Goal: Contribute content

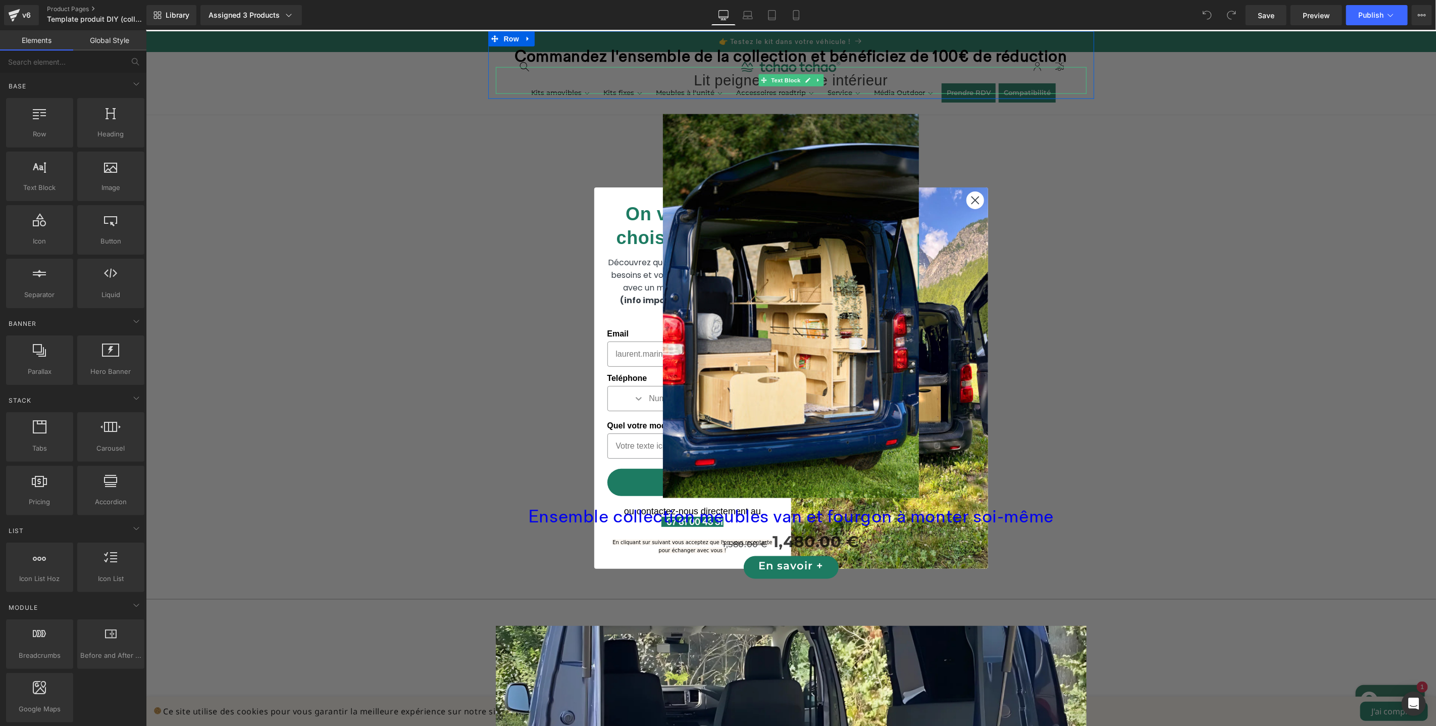
scroll to position [947, 0]
click at [971, 192] on div "Sale Off" at bounding box center [791, 305] width 1280 height 384
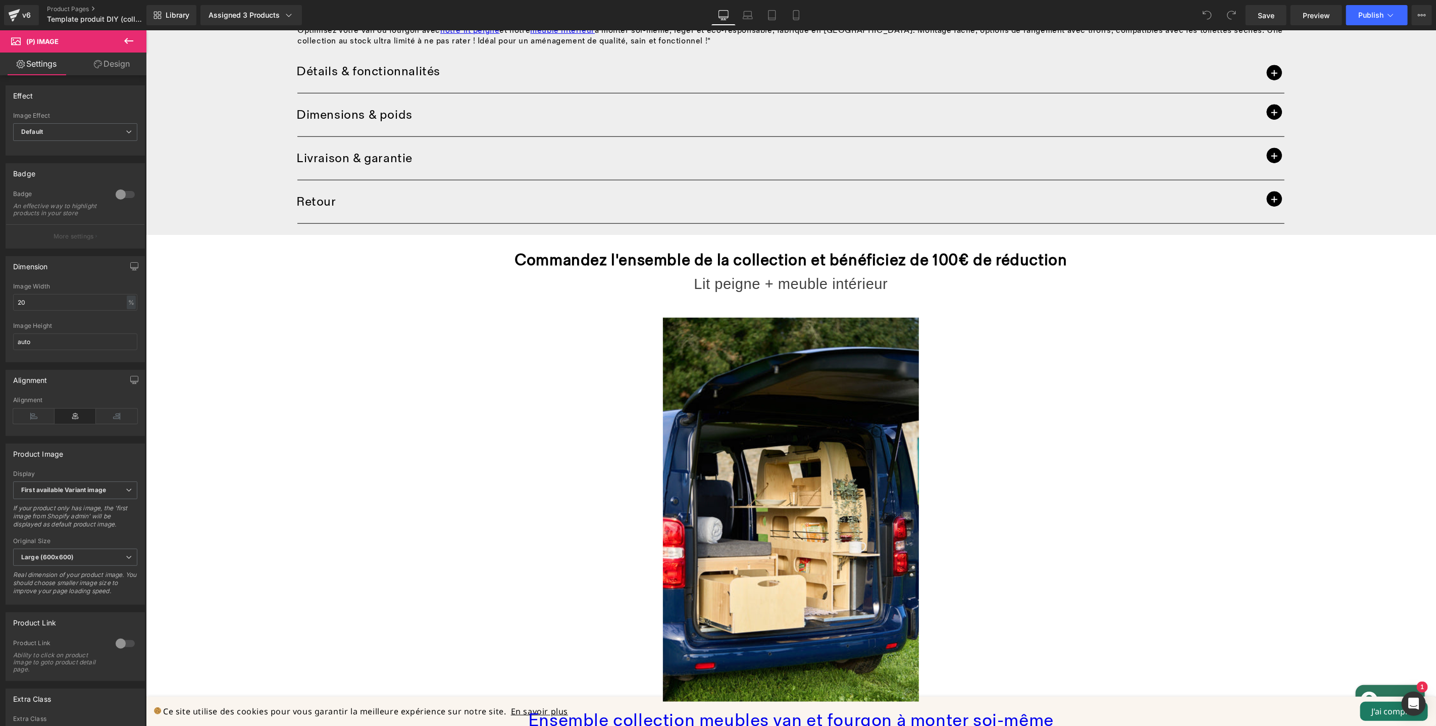
scroll to position [768, 0]
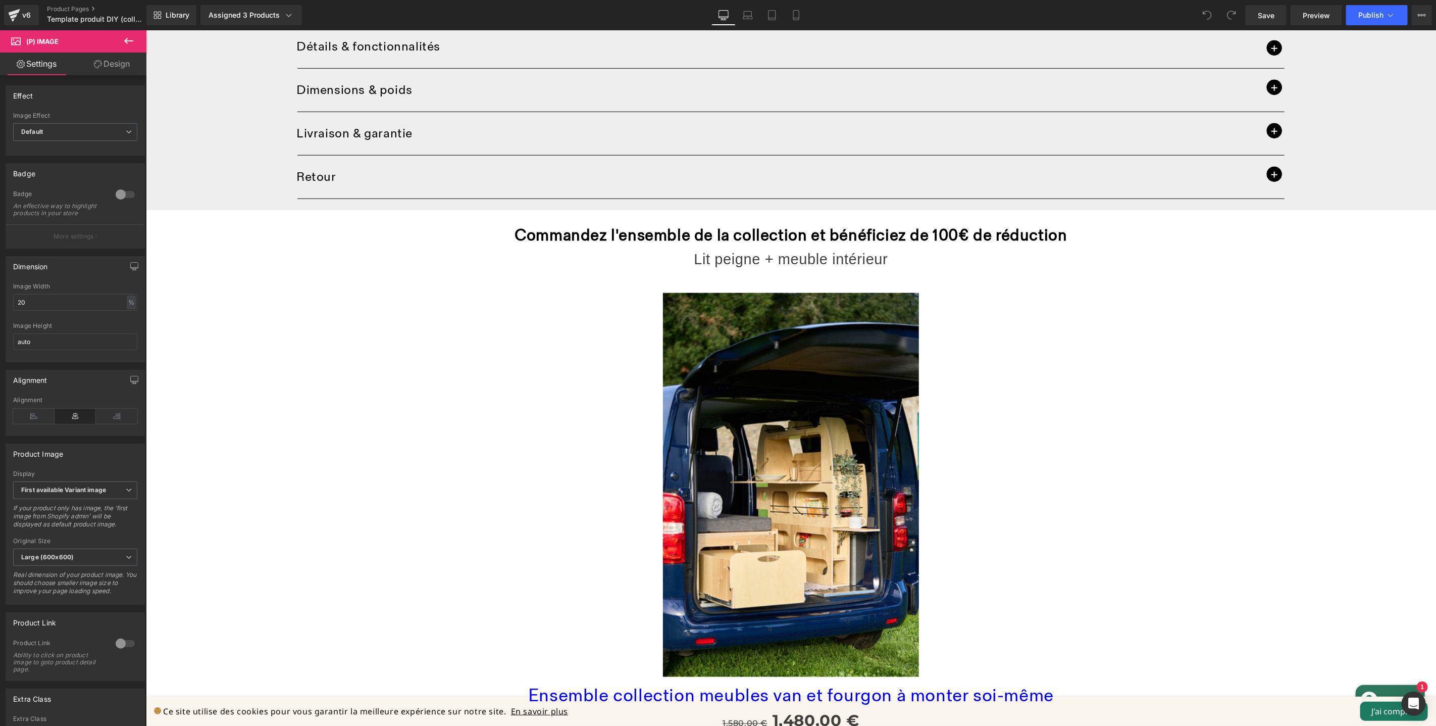
click at [1148, 233] on div "Home / Product Title Breadcrumbs Meuble intérieur van et fourgon à monter (P) T…" at bounding box center [790, 526] width 1290 height 2529
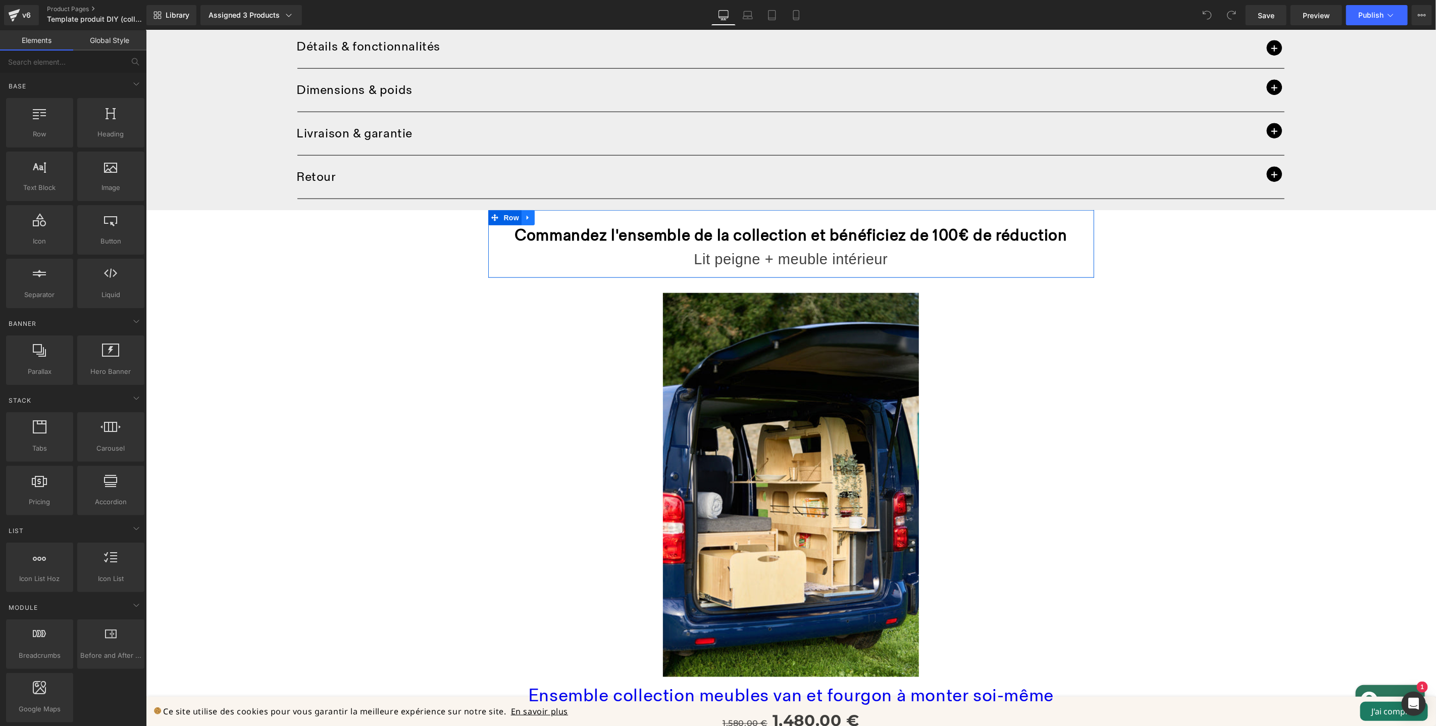
click at [527, 218] on icon at bounding box center [527, 217] width 7 height 8
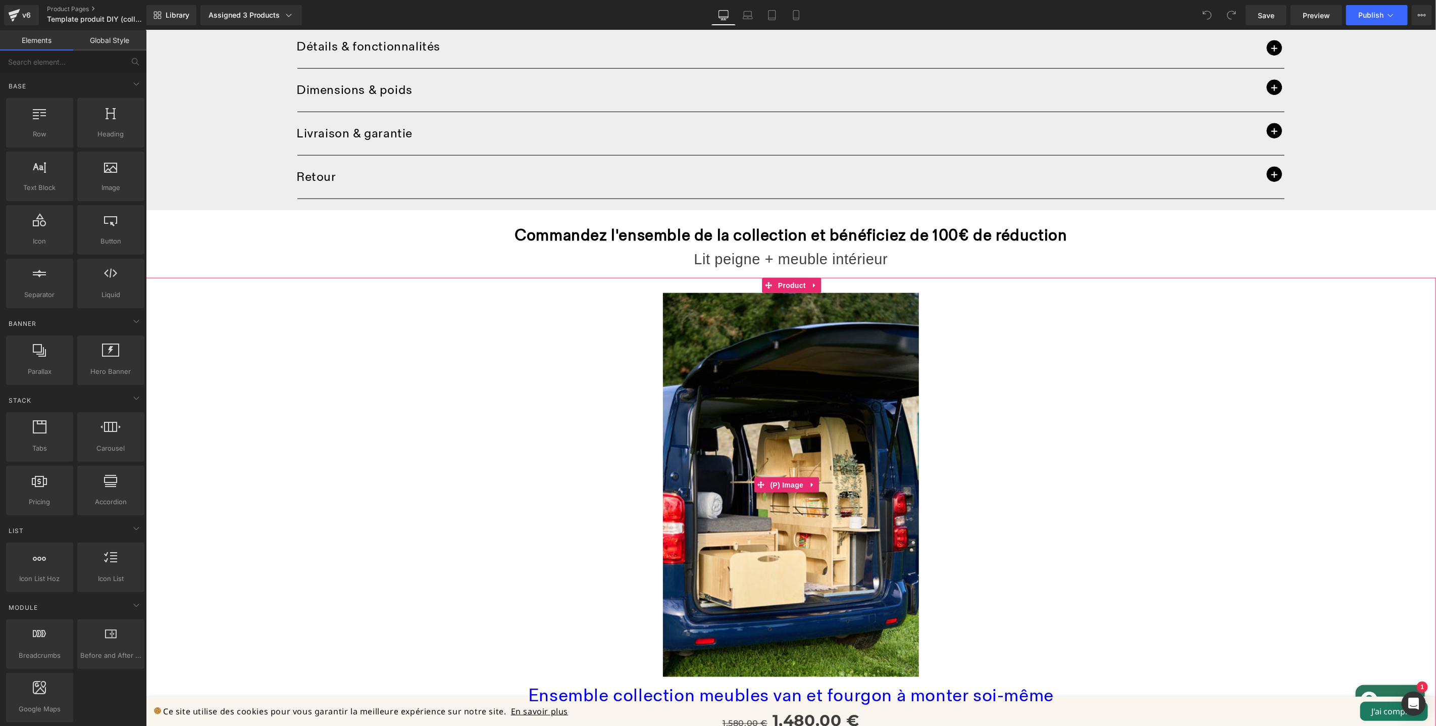
click at [1170, 424] on div "Sale Off" at bounding box center [791, 484] width 1280 height 384
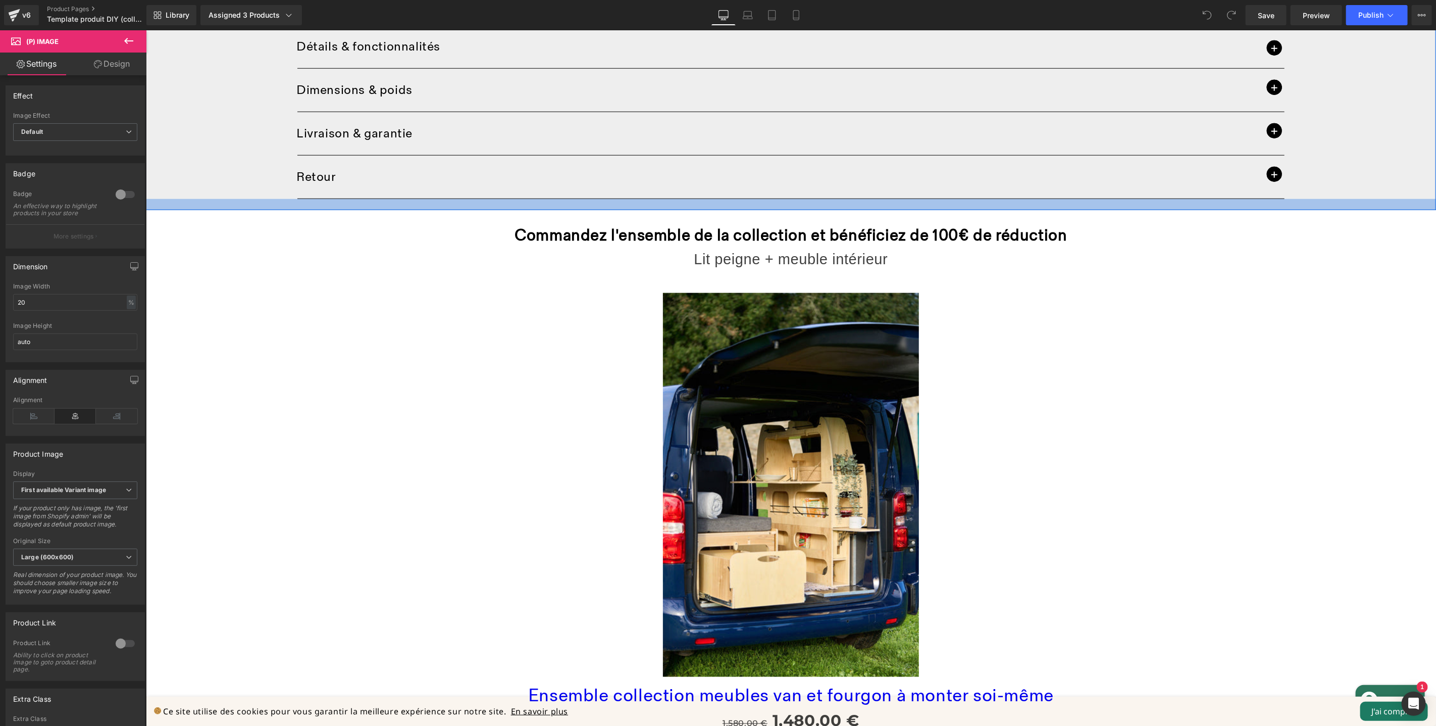
click at [356, 201] on div at bounding box center [790, 203] width 1290 height 11
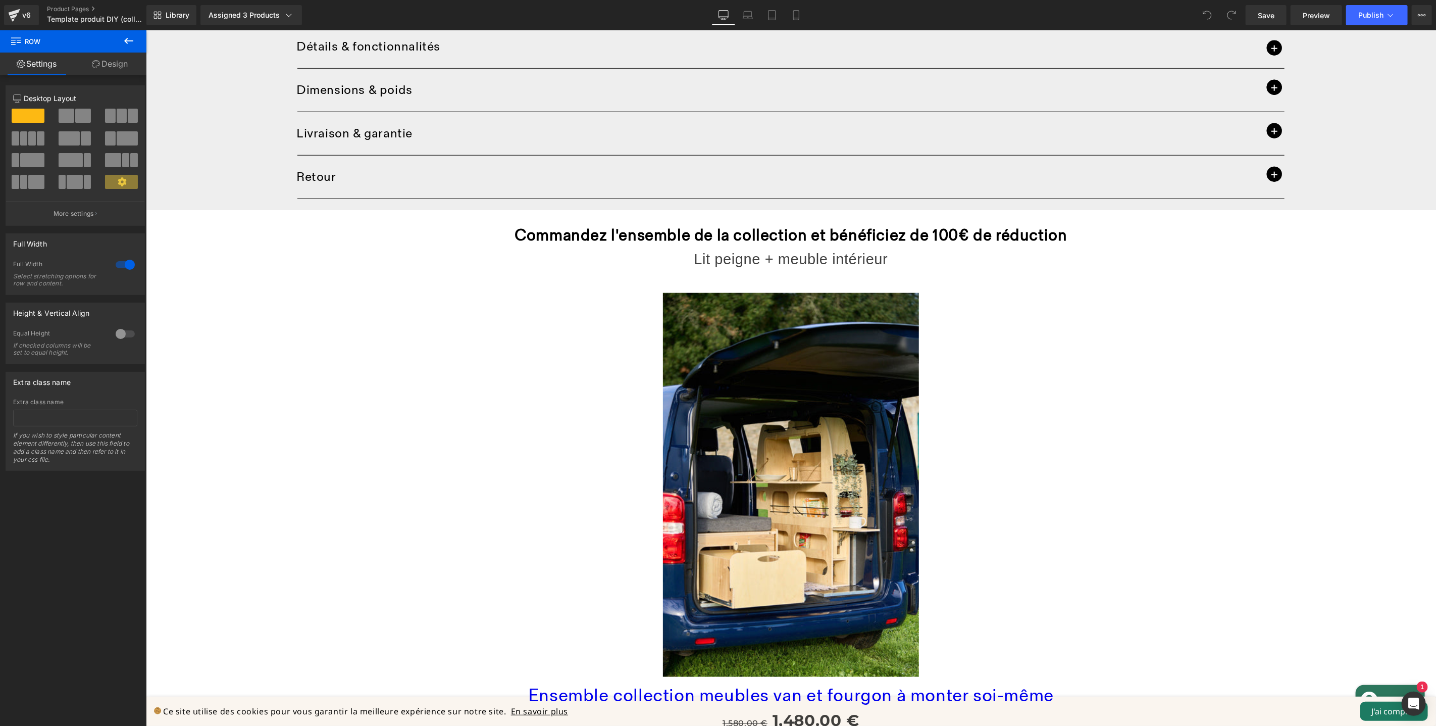
click at [133, 41] on icon at bounding box center [129, 41] width 12 height 12
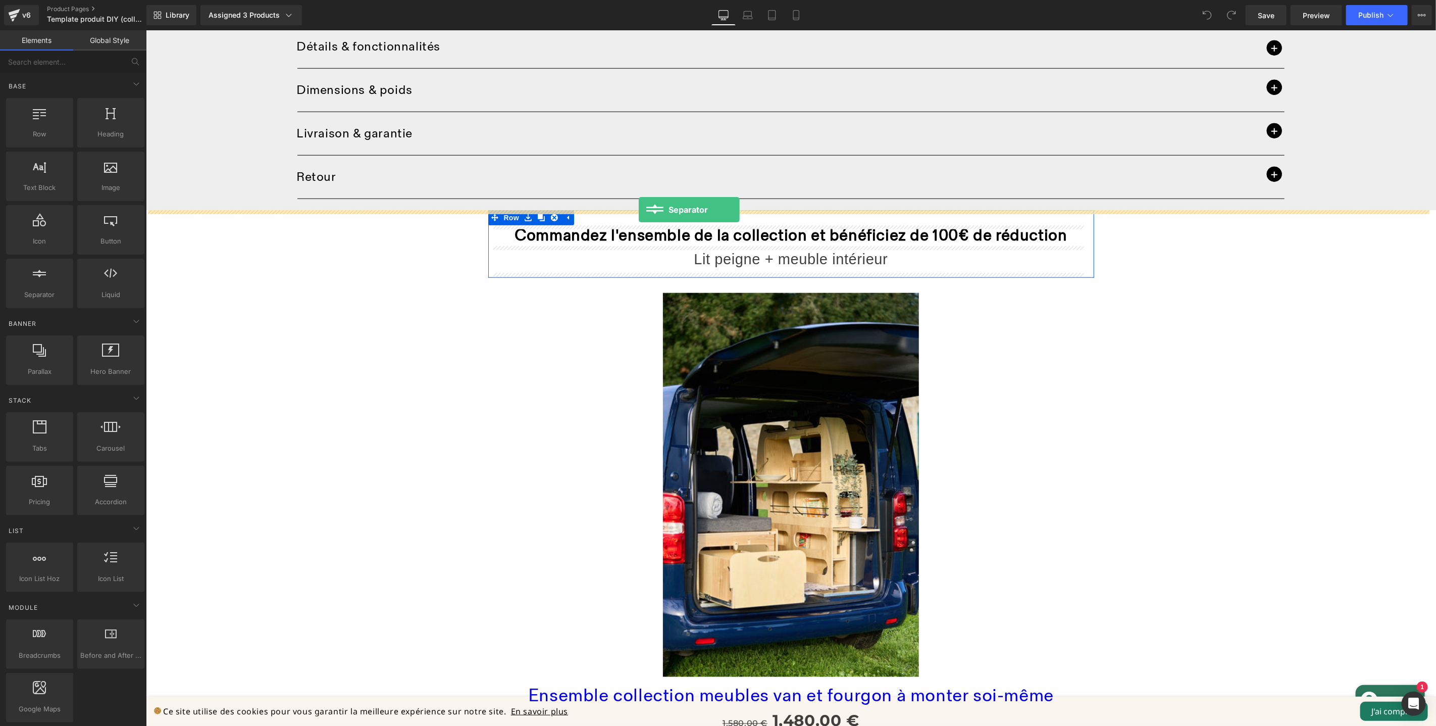
drag, startPoint x: 190, startPoint y: 314, endPoint x: 638, endPoint y: 209, distance: 460.0
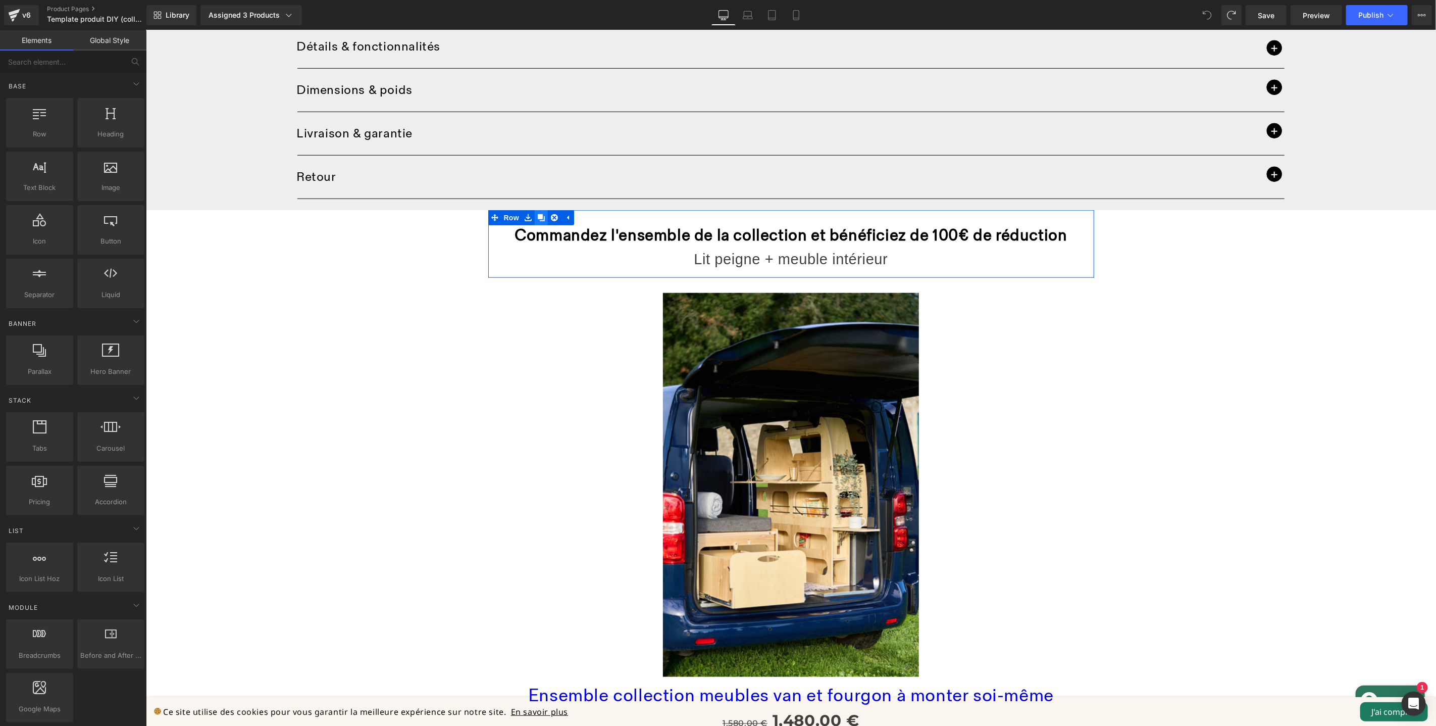
click at [537, 220] on icon at bounding box center [540, 217] width 7 height 8
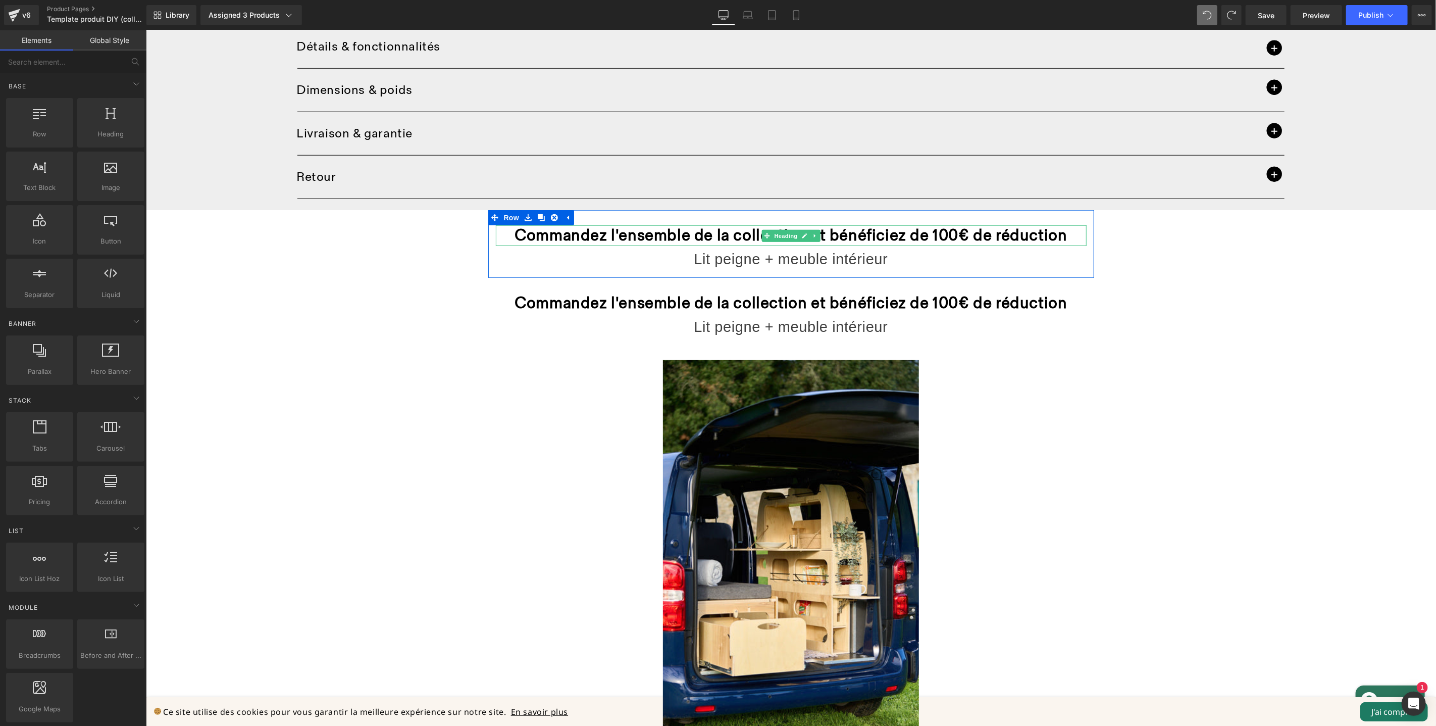
click at [925, 233] on strong "Commandez l'ensemble de la collection et bénéficiez de 100€ de réduction" at bounding box center [790, 235] width 553 height 20
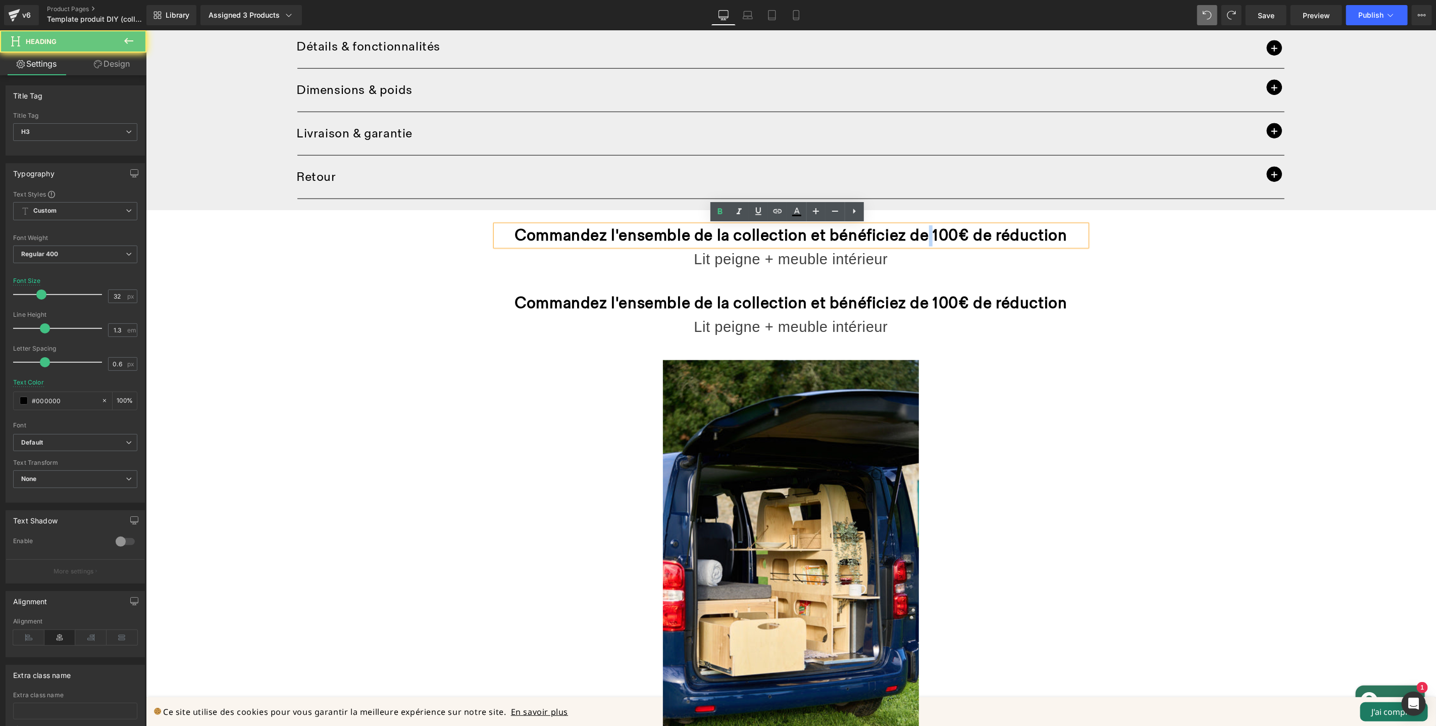
click at [925, 233] on strong "Commandez l'ensemble de la collection et bénéficiez de 100€ de réduction" at bounding box center [790, 235] width 553 height 20
click at [960, 235] on strong "Commandez l'ensemble de la collection et bénéficiez de 100€ de réduction" at bounding box center [790, 235] width 553 height 20
click at [961, 235] on strong "Commandez l'ensemble de la collection et bénéficiez de 100€ de réduction" at bounding box center [790, 235] width 553 height 20
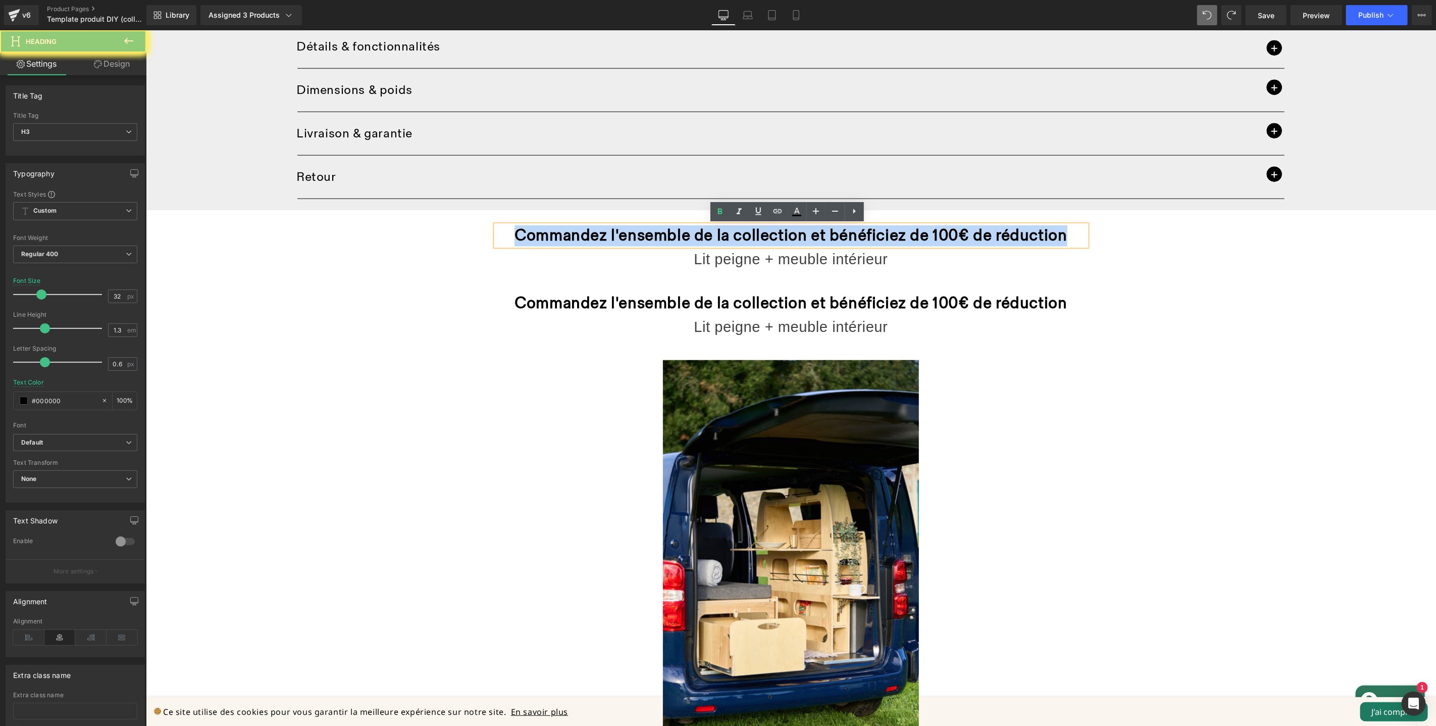
click at [961, 235] on strong "Commandez l'ensemble de la collection et bénéficiez de 100€ de réduction" at bounding box center [790, 235] width 553 height 20
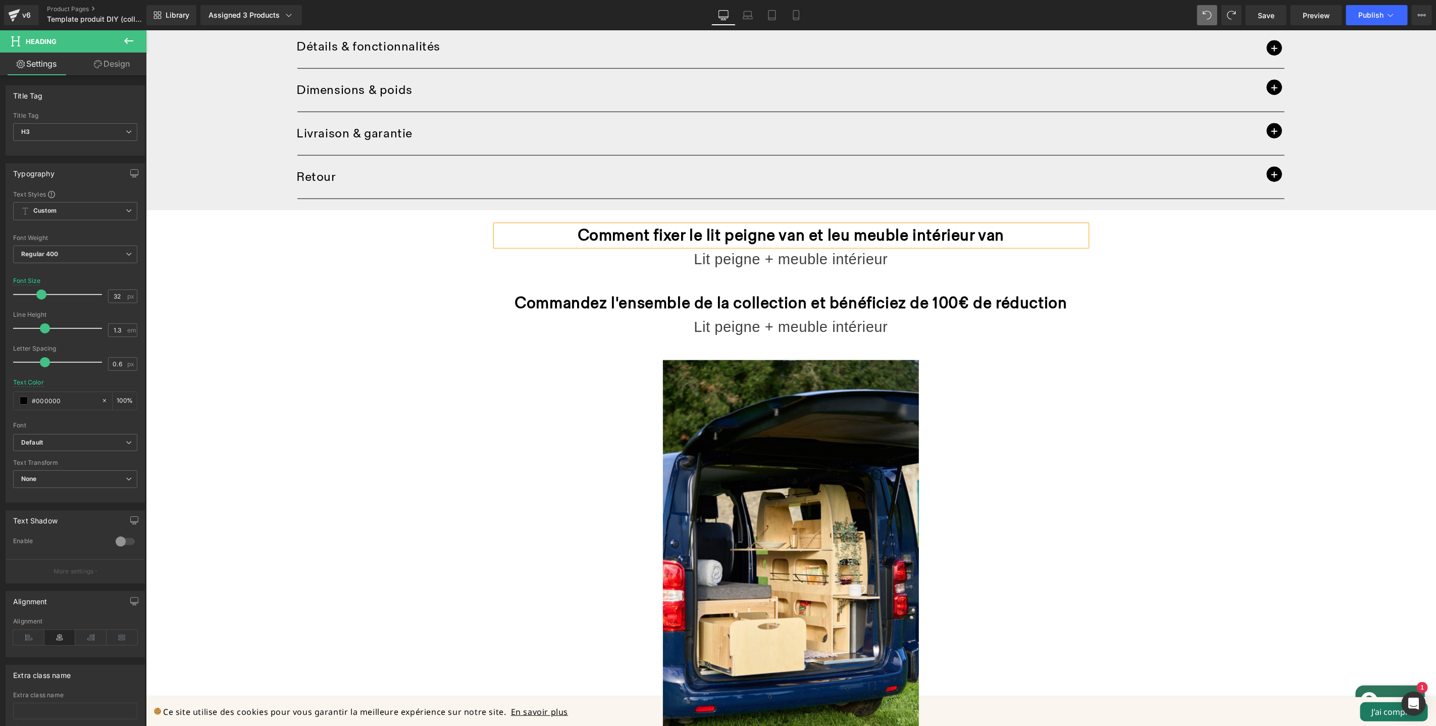
click at [777, 235] on strong "Comment fixer le lit peigne van et leu meuble intérieur van" at bounding box center [790, 235] width 427 height 20
click at [1121, 271] on div "Home / Product Title Breadcrumbs Meuble intérieur van et fourgon à monter (P) T…" at bounding box center [790, 560] width 1290 height 2596
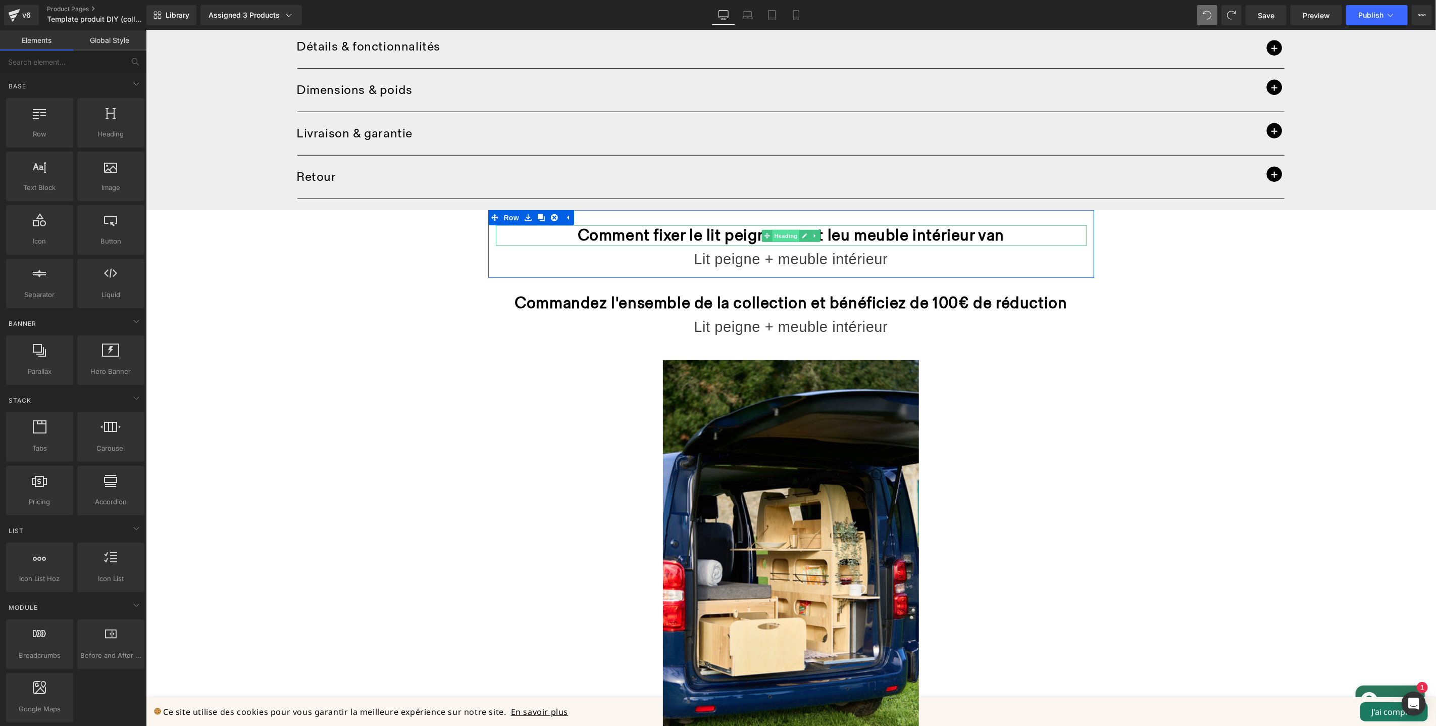
click at [783, 240] on div "Comment fixer le lit peigne van et leu meuble intérieur van Heading" at bounding box center [790, 235] width 591 height 21
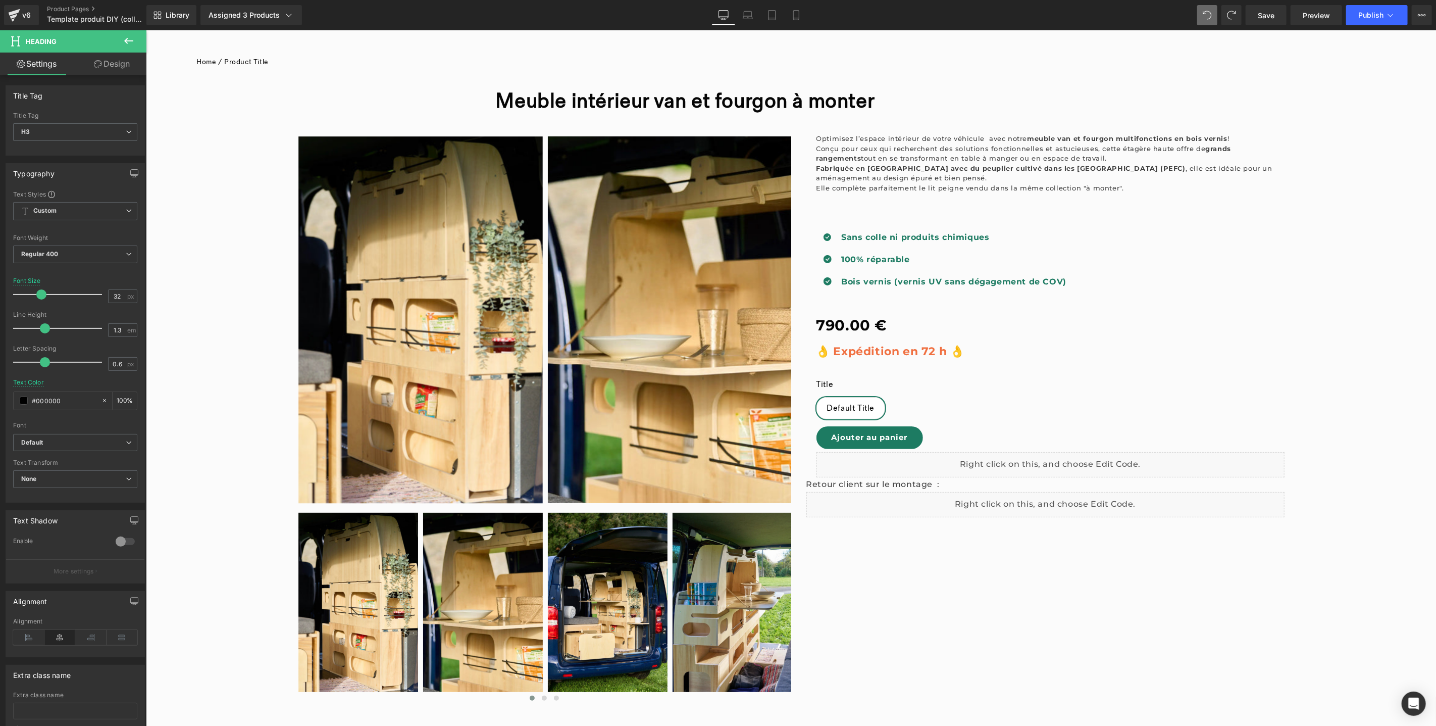
scroll to position [539, 0]
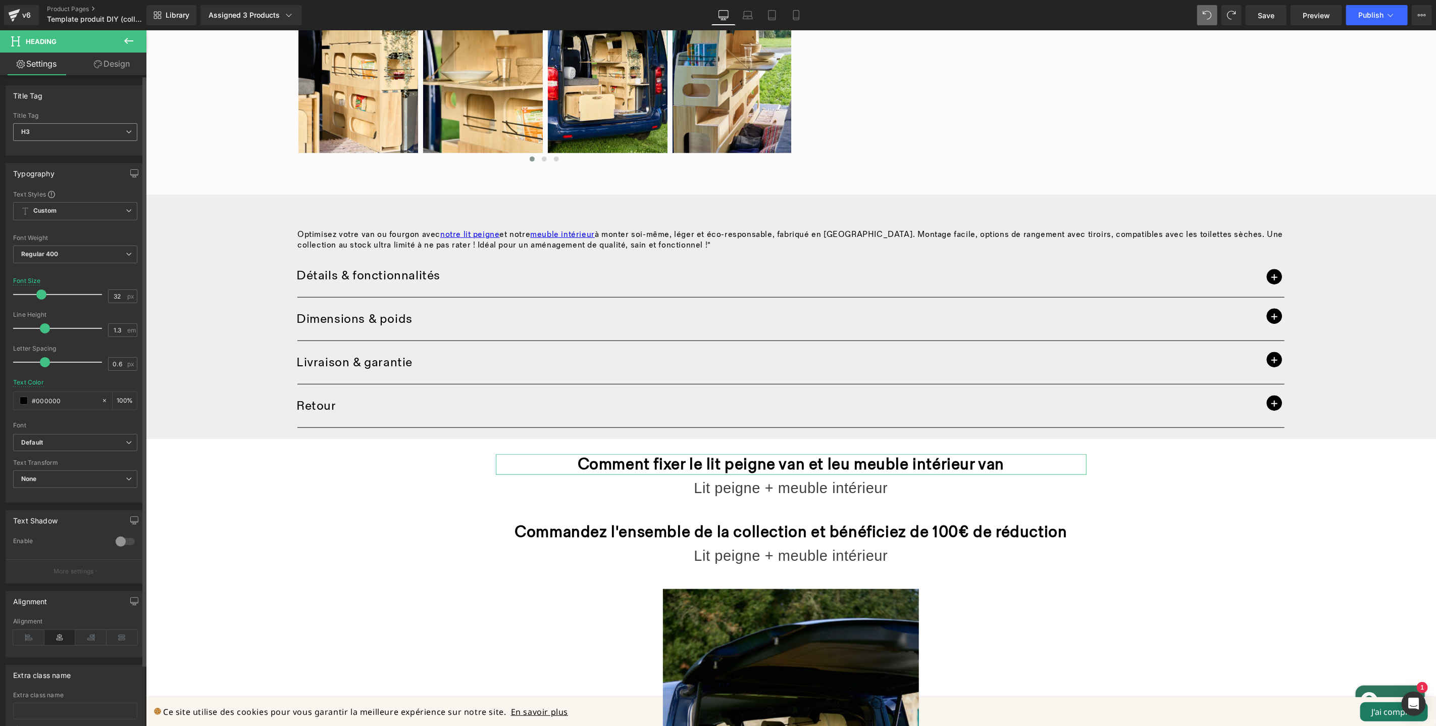
click at [69, 132] on span "H3" at bounding box center [75, 132] width 124 height 18
click at [58, 161] on li "H2" at bounding box center [75, 164] width 125 height 15
type input "24"
type input "100"
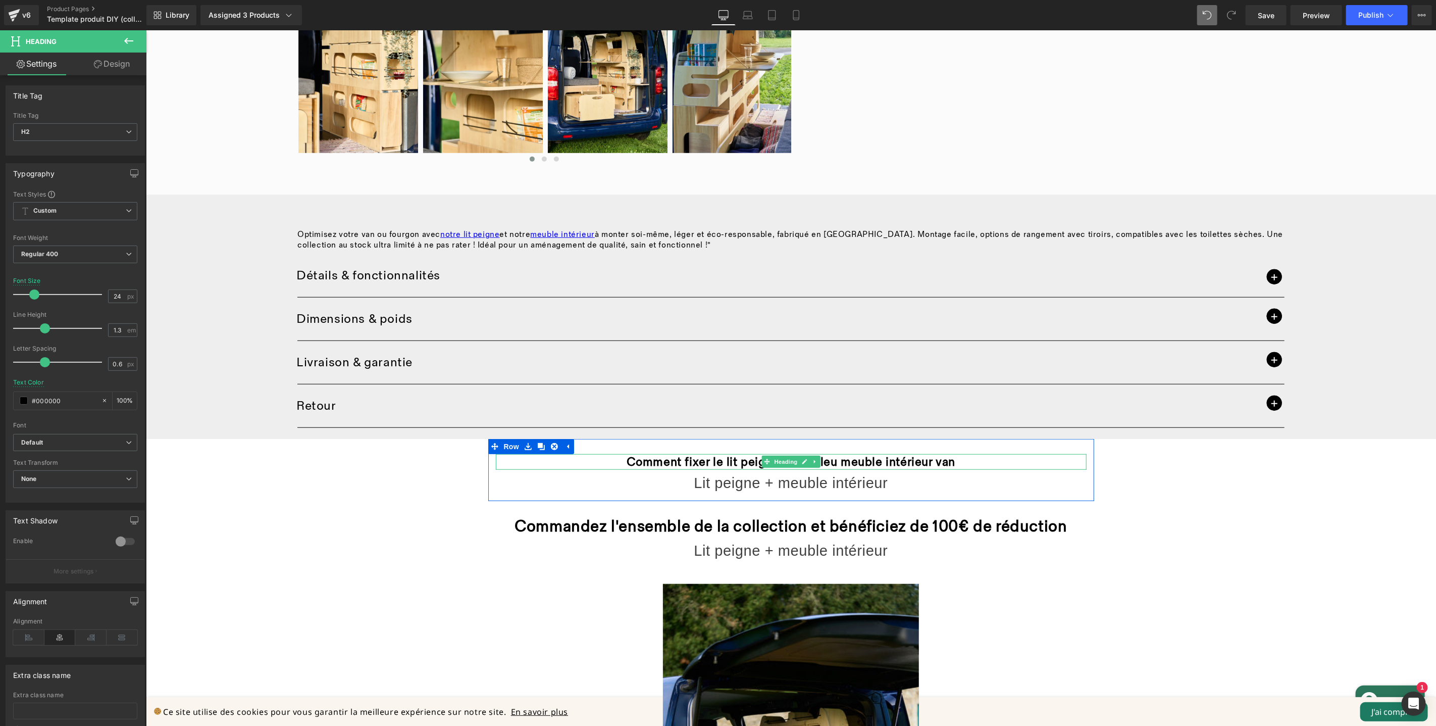
click at [905, 460] on strong "Comment fixer le lit peigne van et leu meuble intérieur van" at bounding box center [790, 461] width 329 height 15
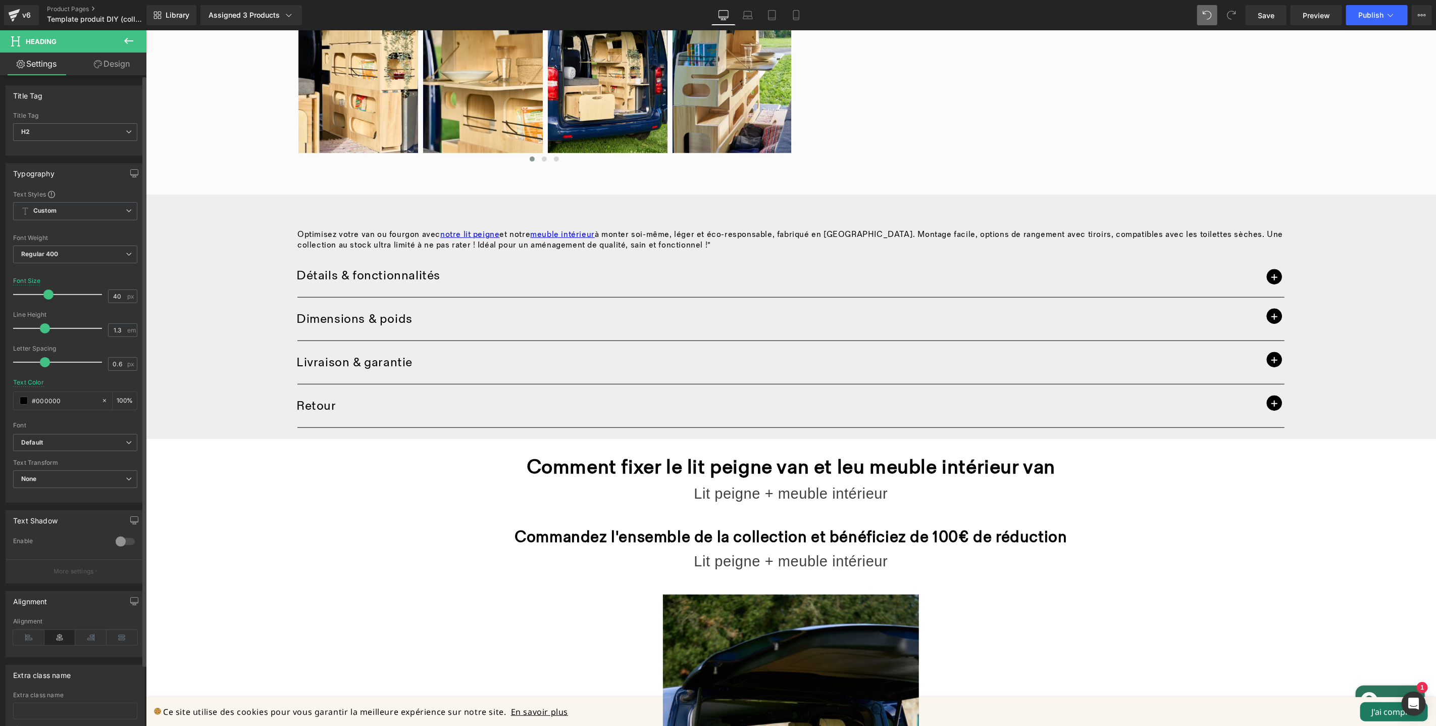
type input "39"
drag, startPoint x: 36, startPoint y: 294, endPoint x: 117, endPoint y: 316, distance: 83.5
click at [46, 296] on span at bounding box center [47, 294] width 10 height 10
click at [849, 468] on strong "Comment fixer le lit peigne van et leu meuble intérieur van" at bounding box center [790, 466] width 515 height 24
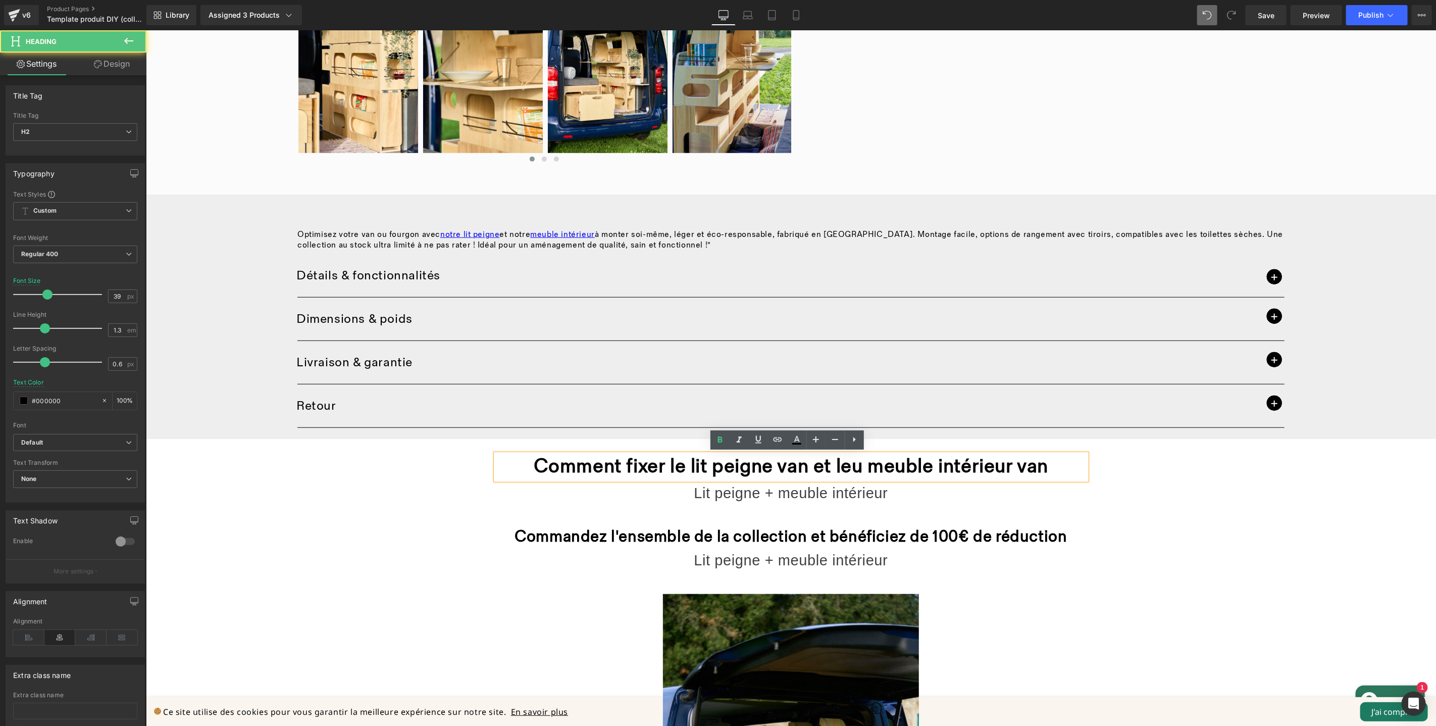
click at [856, 468] on strong "Comment fixer le lit peigne van et leu meuble intérieur van" at bounding box center [790, 466] width 515 height 24
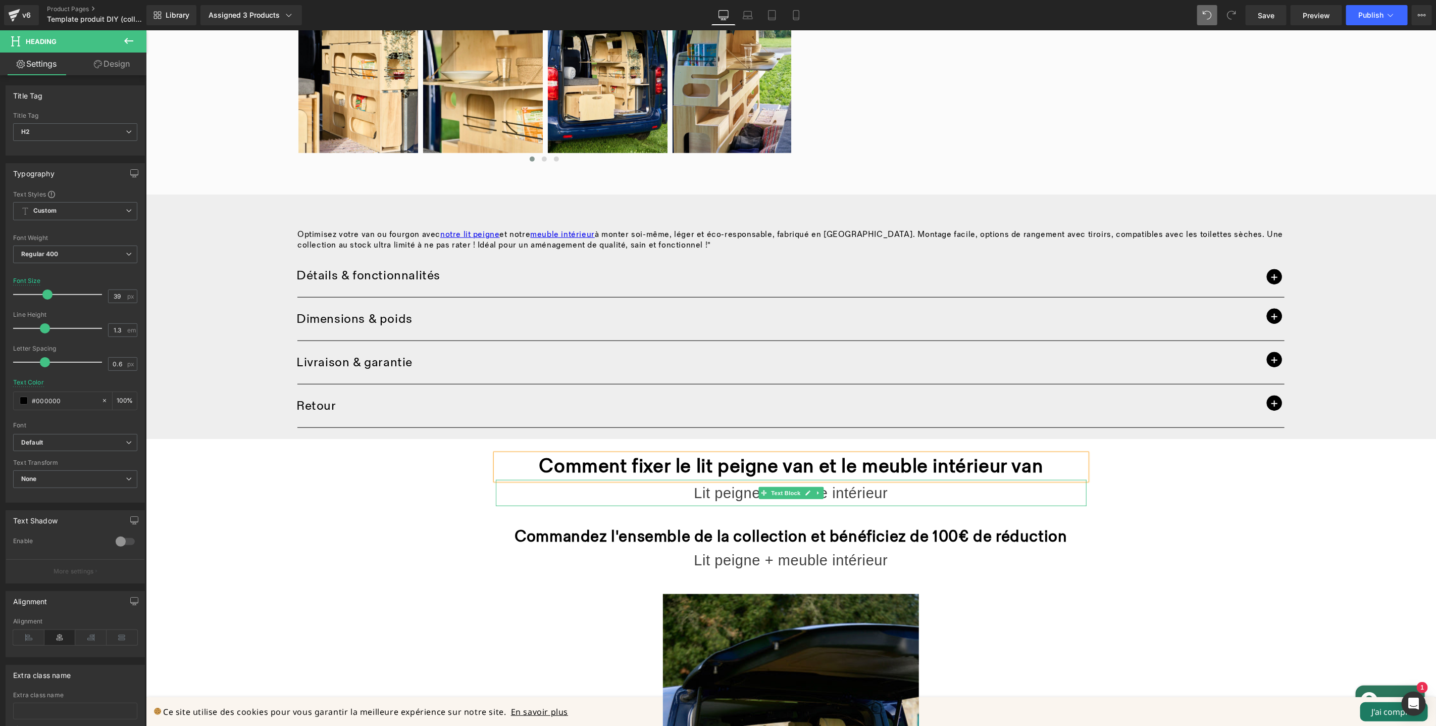
click at [816, 492] on icon at bounding box center [818, 492] width 6 height 6
click at [821, 493] on icon at bounding box center [823, 492] width 6 height 6
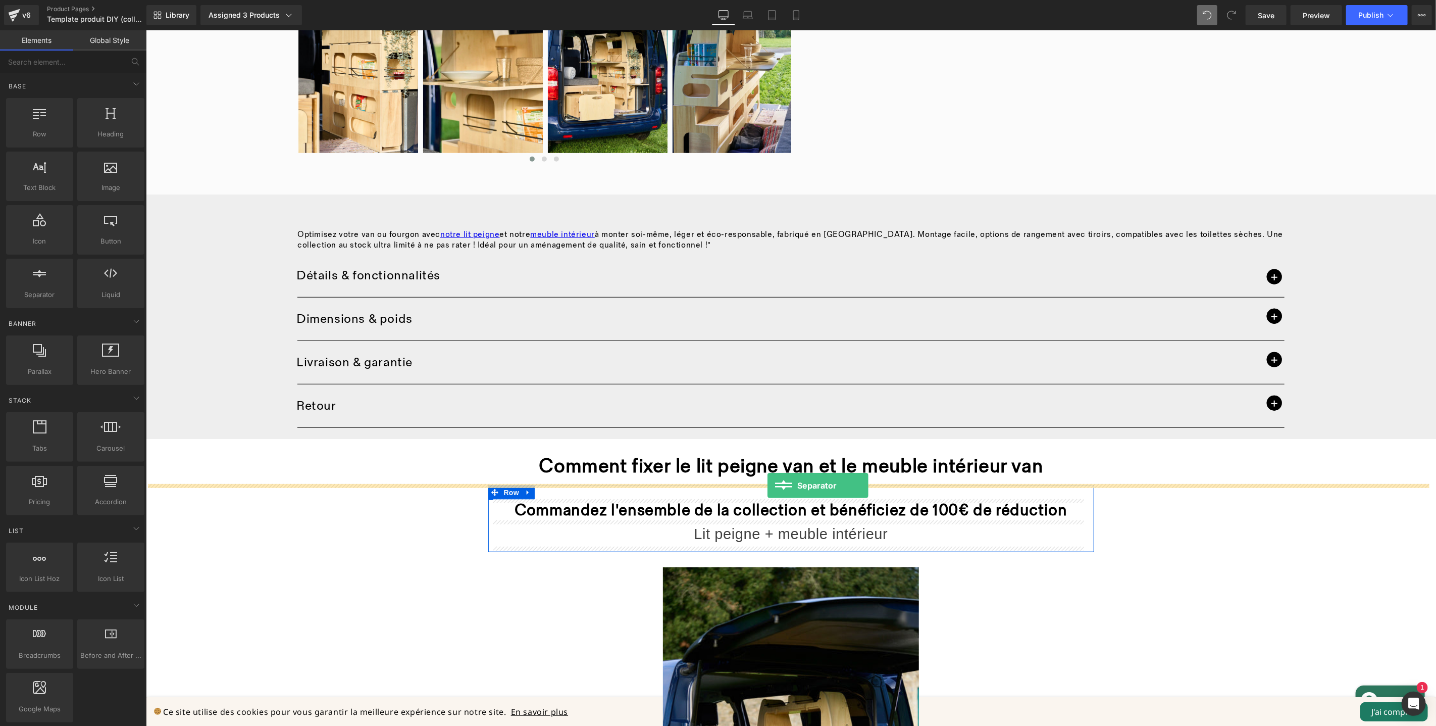
drag, startPoint x: 211, startPoint y: 348, endPoint x: 767, endPoint y: 485, distance: 573.0
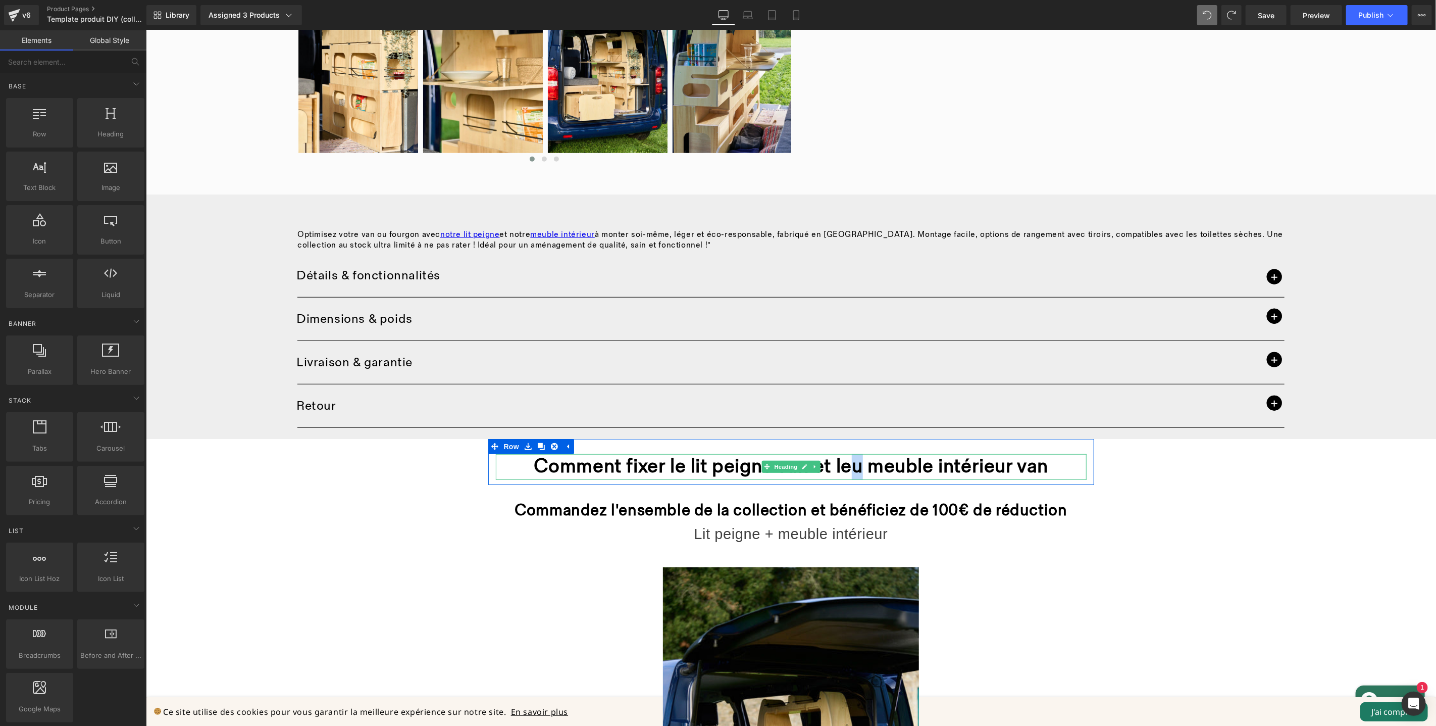
click at [857, 461] on strong "Comment fixer le lit peigne van et leu meuble intérieur van" at bounding box center [790, 466] width 515 height 24
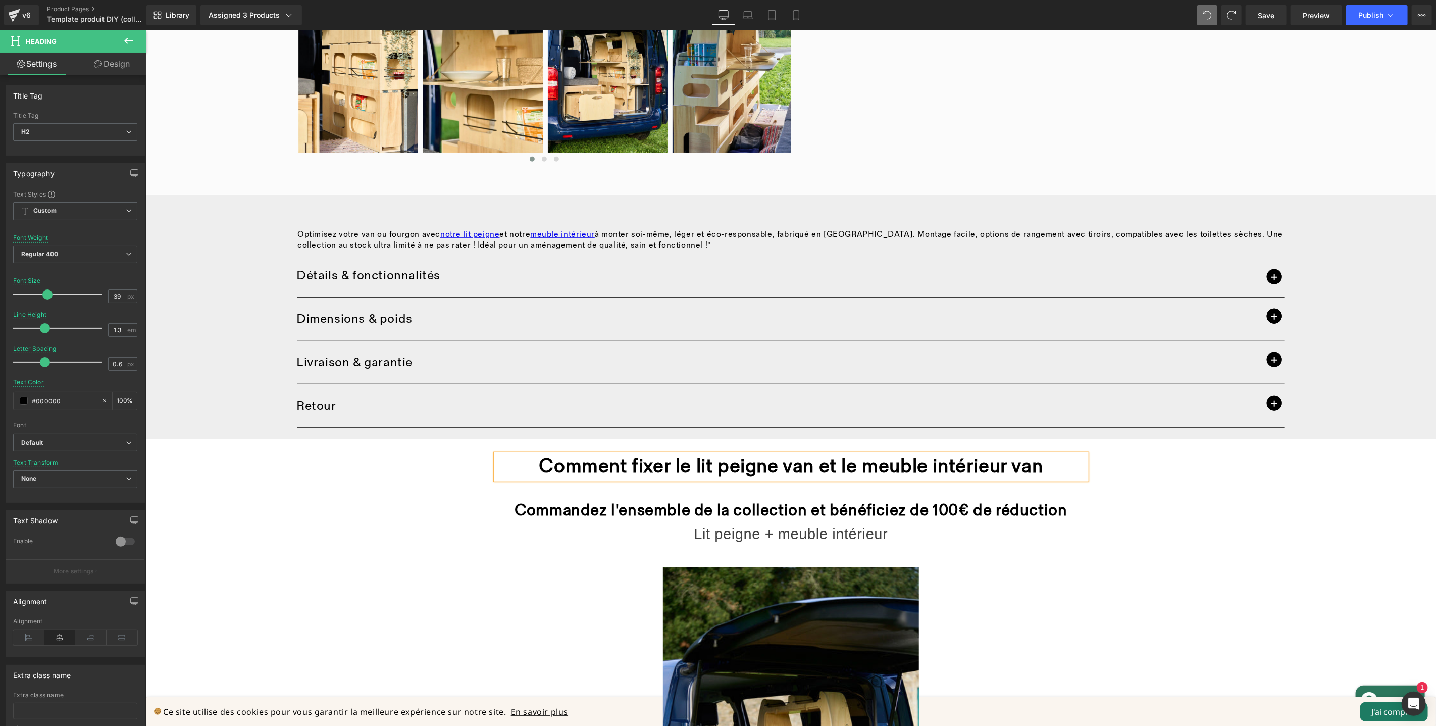
click at [1041, 468] on h2 "Comment fixer le lit peigne van et le meuble intérieur van" at bounding box center [790, 467] width 591 height 26
click at [127, 39] on icon at bounding box center [129, 41] width 12 height 12
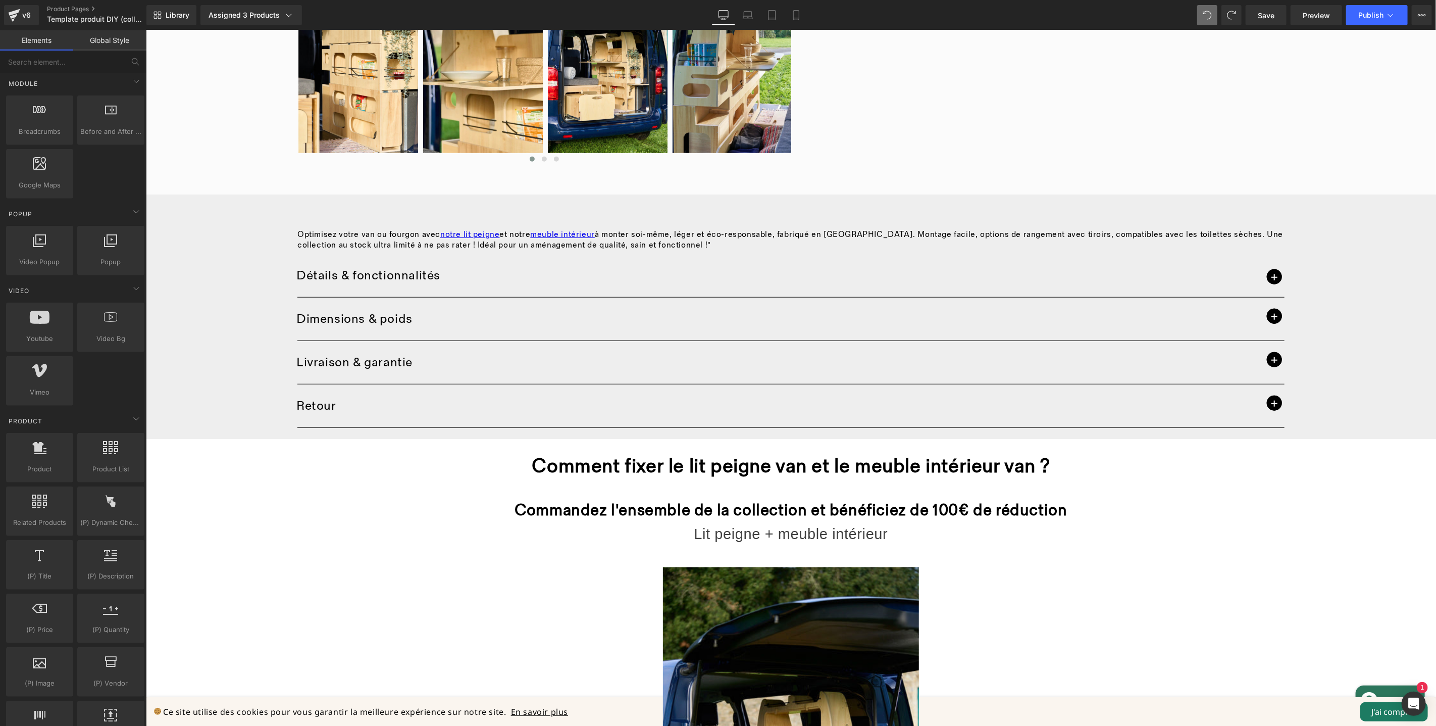
scroll to position [571, 0]
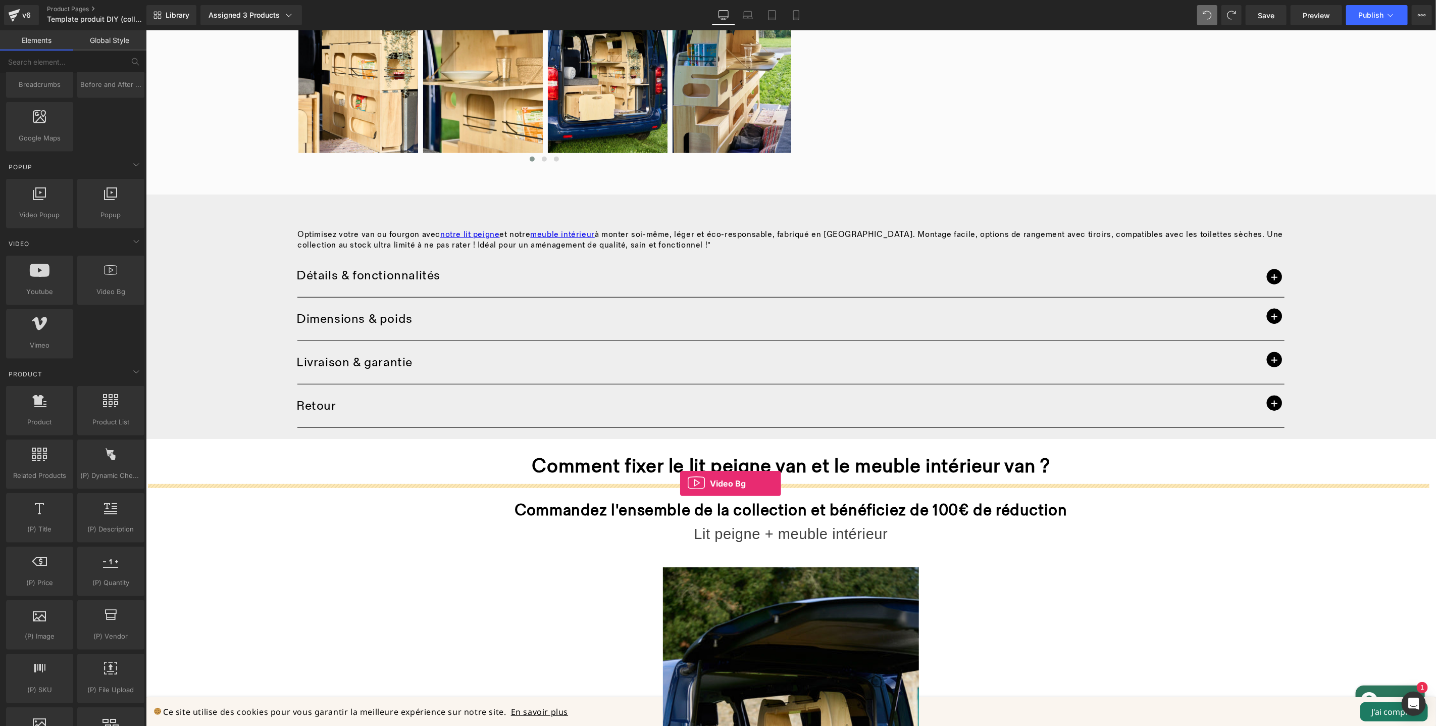
drag, startPoint x: 261, startPoint y: 320, endPoint x: 680, endPoint y: 483, distance: 449.4
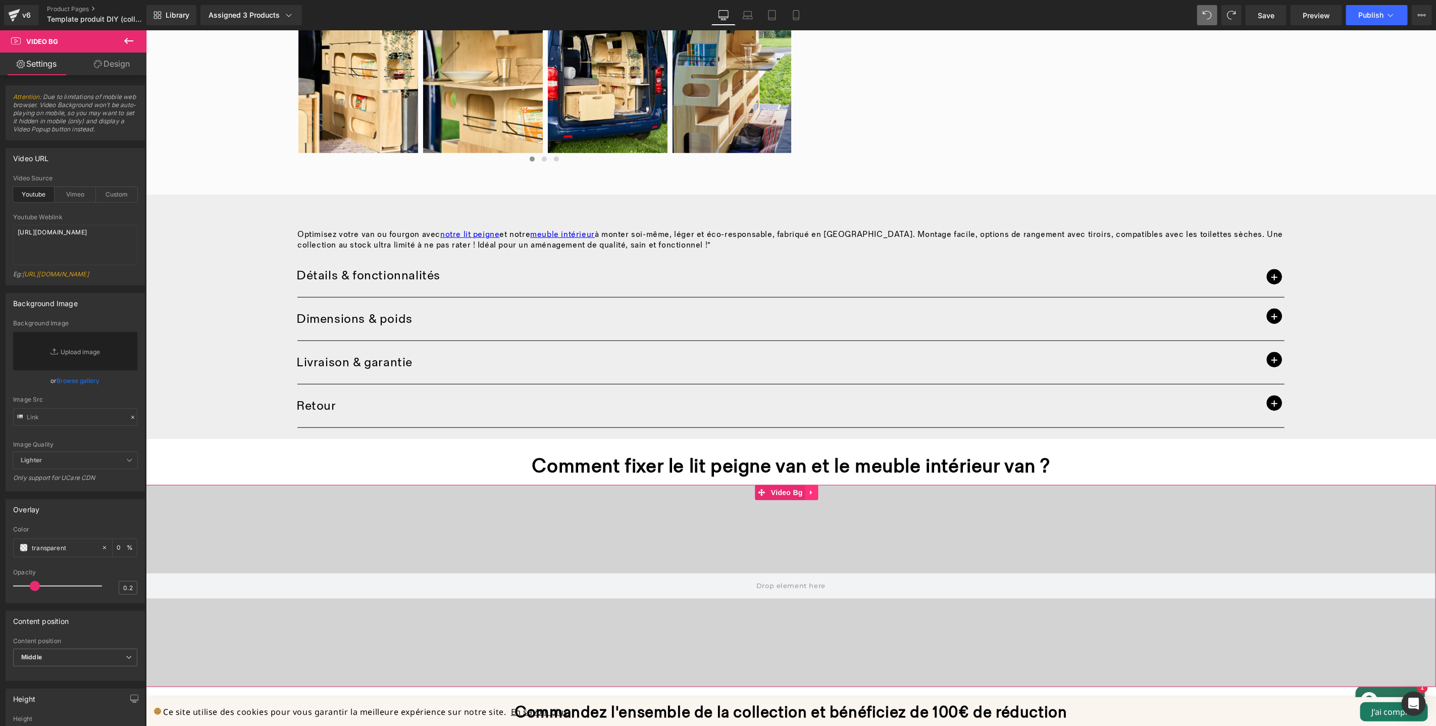
click at [813, 493] on icon at bounding box center [811, 492] width 7 height 8
click at [818, 492] on icon at bounding box center [818, 492] width 7 height 8
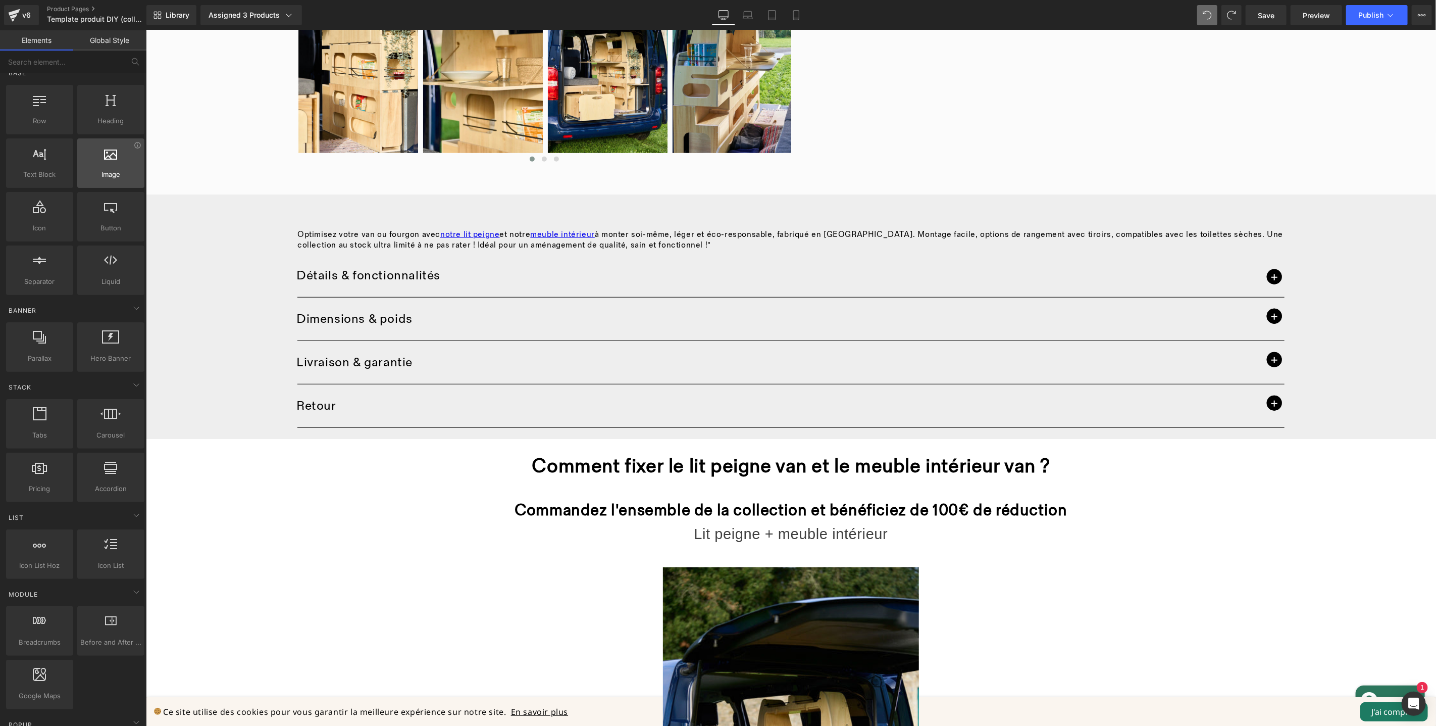
scroll to position [0, 0]
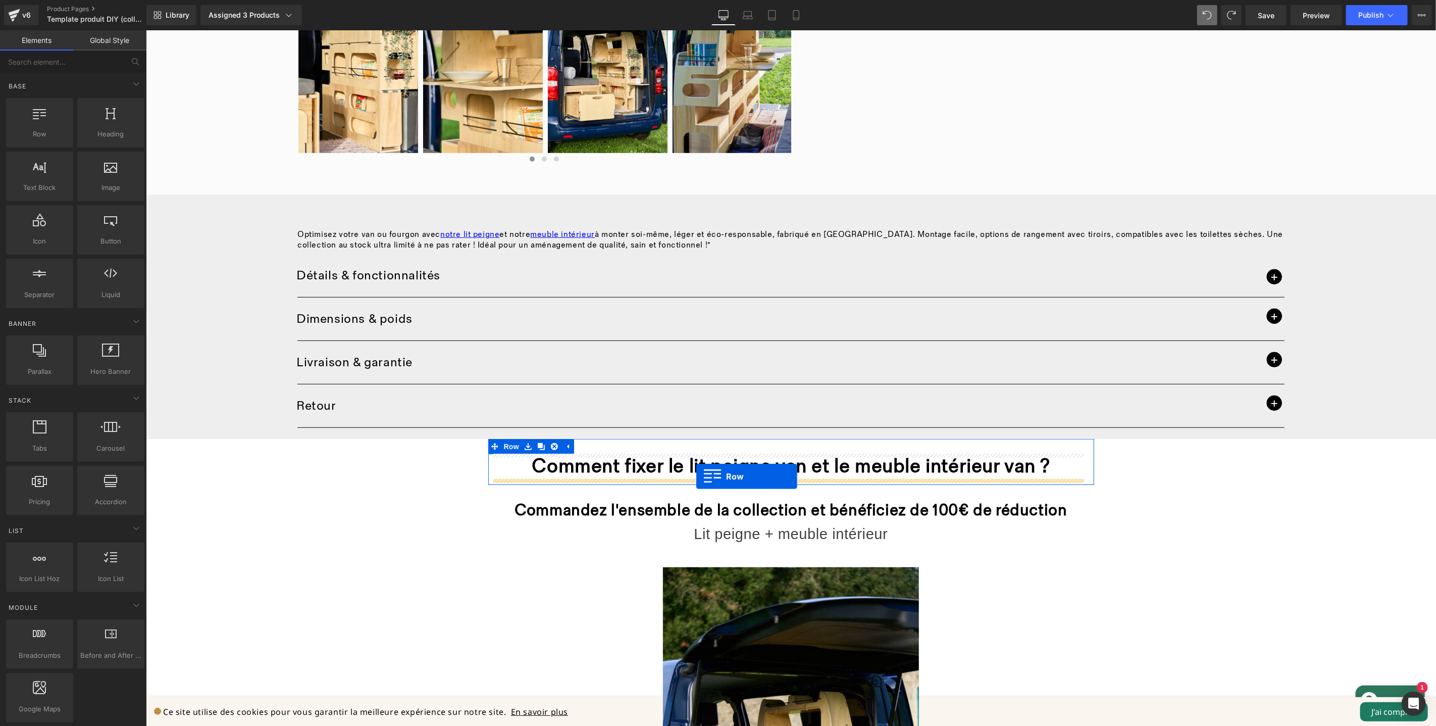
drag, startPoint x: 227, startPoint y: 174, endPoint x: 696, endPoint y: 476, distance: 558.3
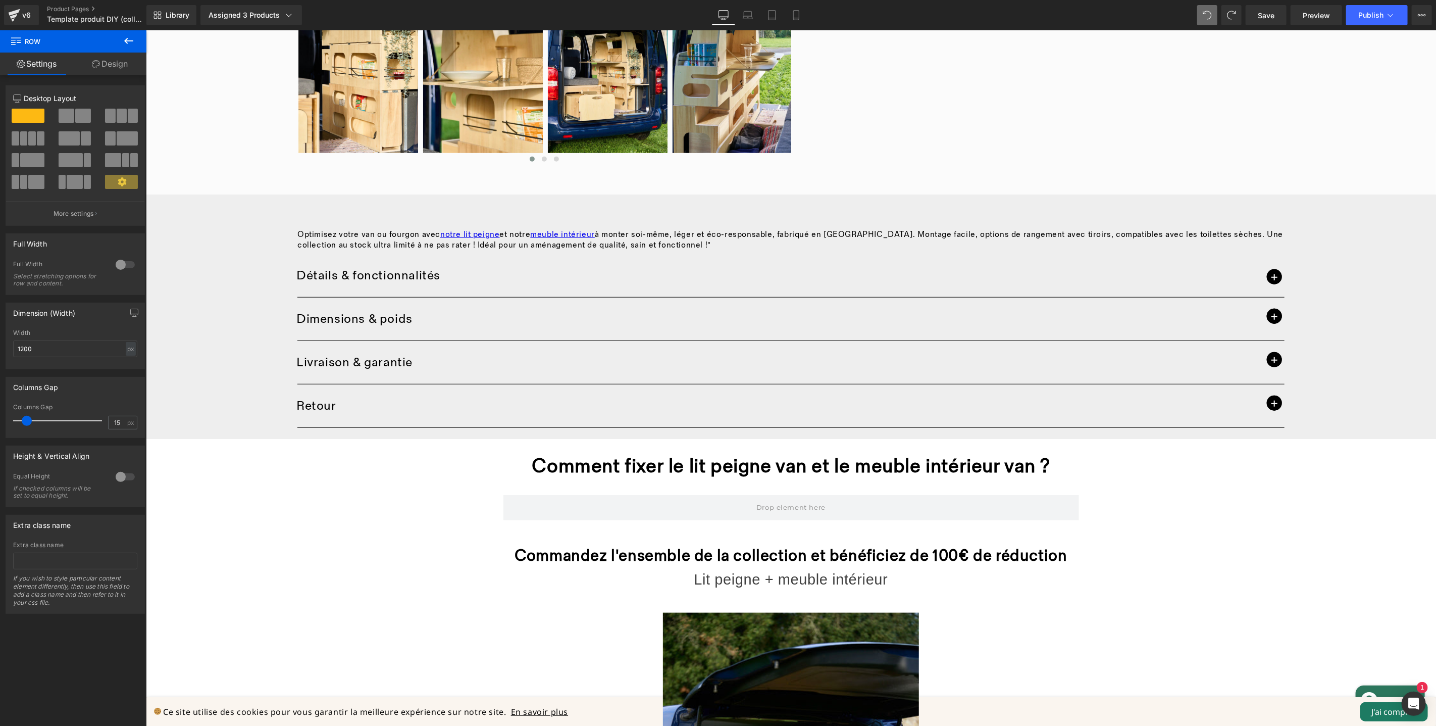
click at [128, 43] on icon at bounding box center [128, 41] width 9 height 6
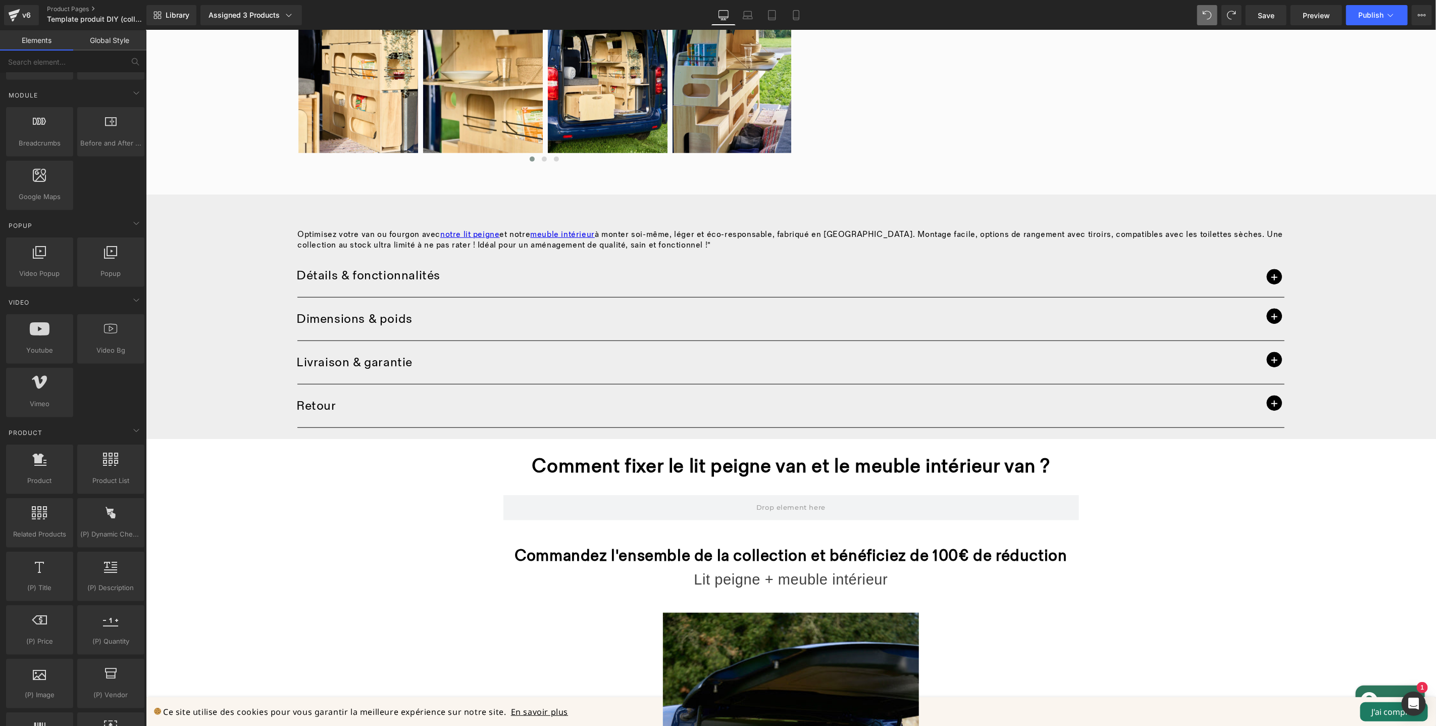
scroll to position [533, 0]
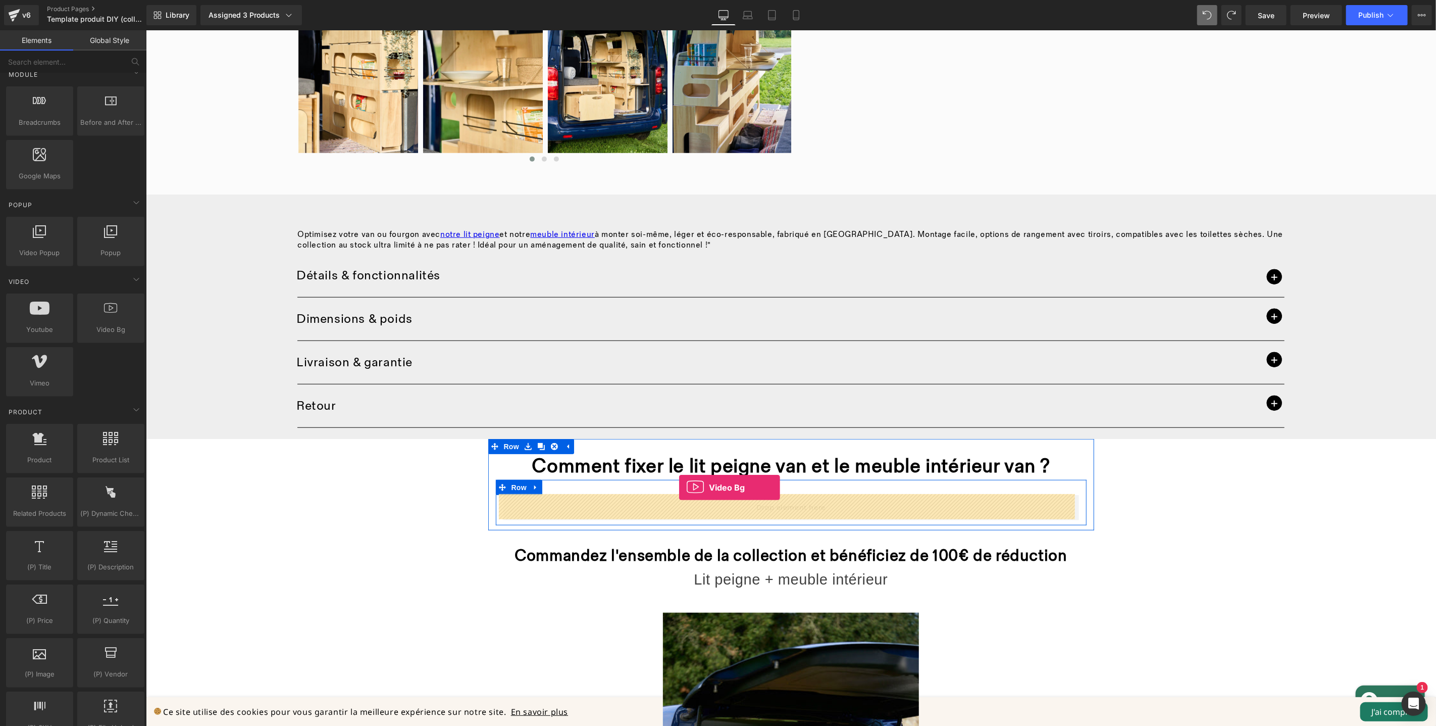
drag, startPoint x: 262, startPoint y: 350, endPoint x: 679, endPoint y: 487, distance: 438.9
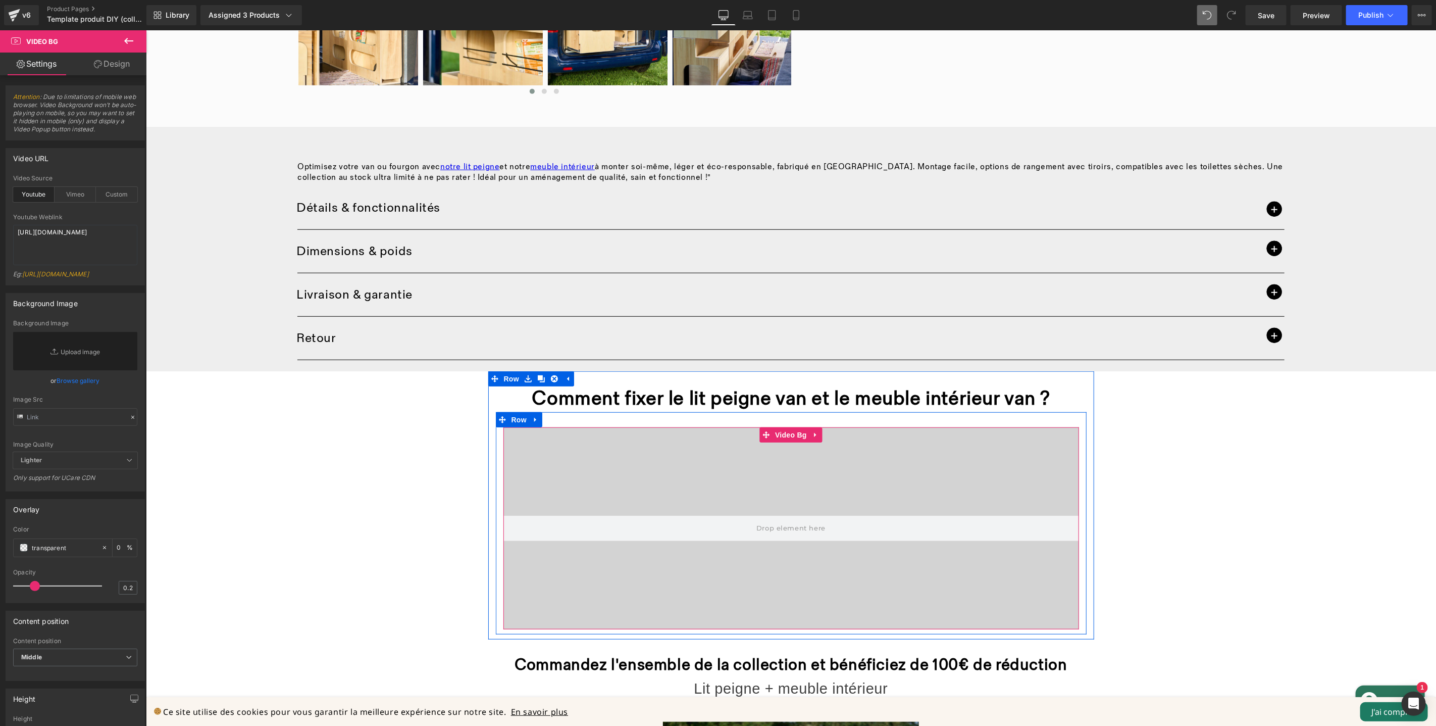
scroll to position [667, 0]
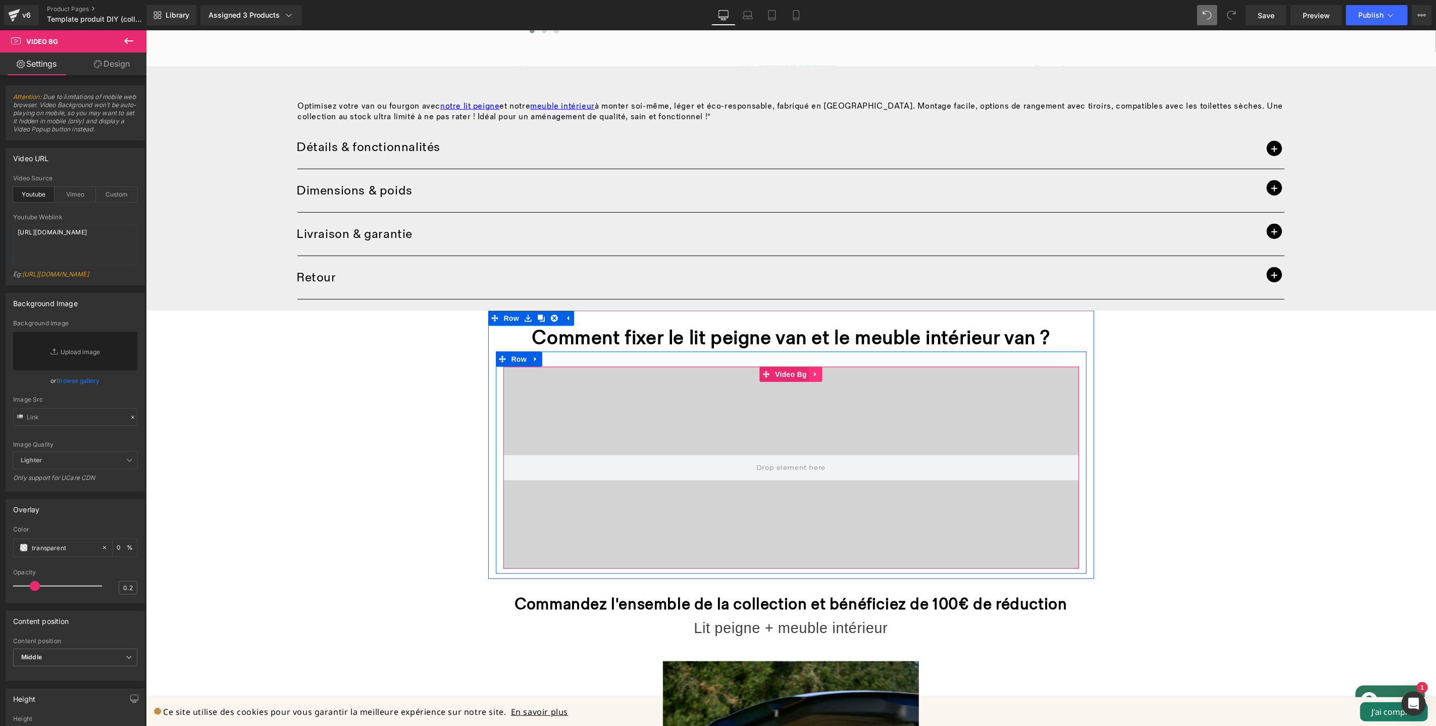
click at [813, 373] on icon at bounding box center [815, 374] width 7 height 8
click at [820, 375] on icon at bounding box center [822, 373] width 7 height 7
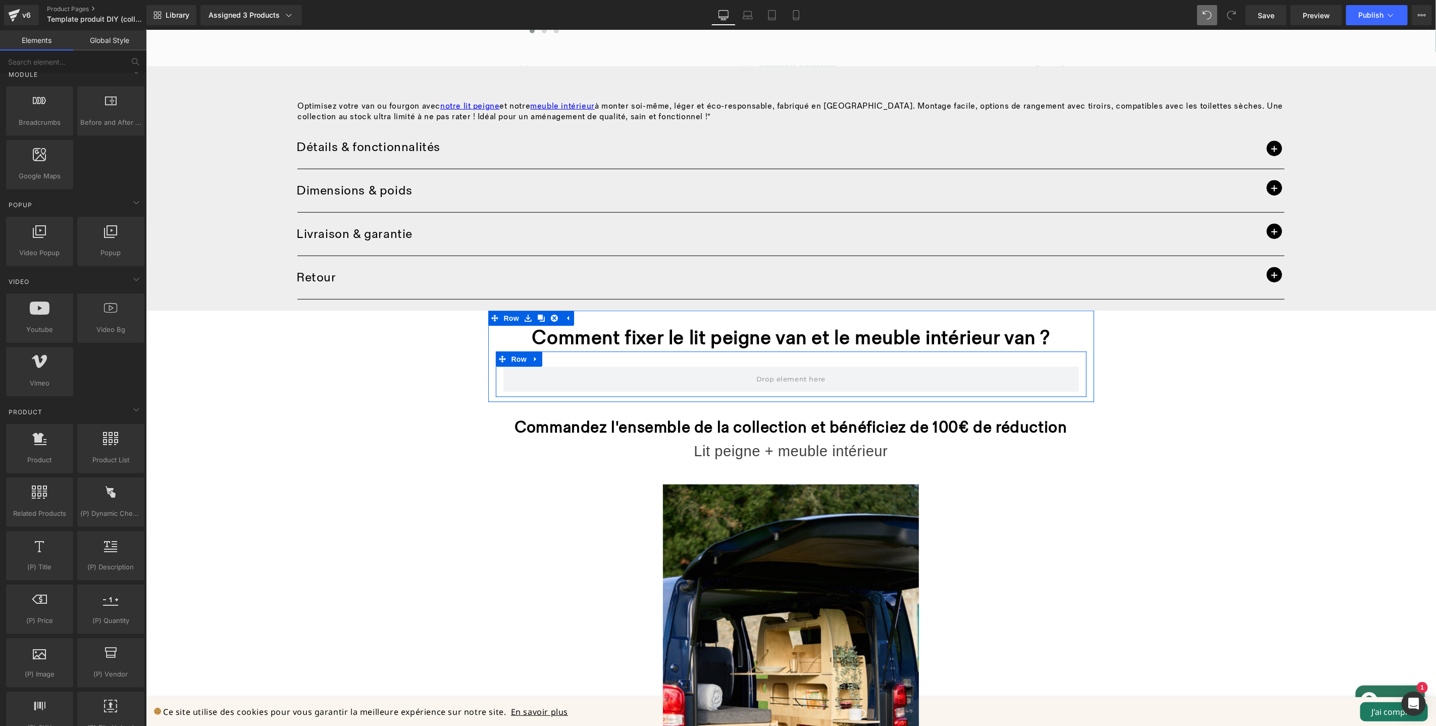
click at [532, 357] on icon at bounding box center [535, 359] width 7 height 8
click at [562, 360] on link at bounding box center [561, 358] width 13 height 15
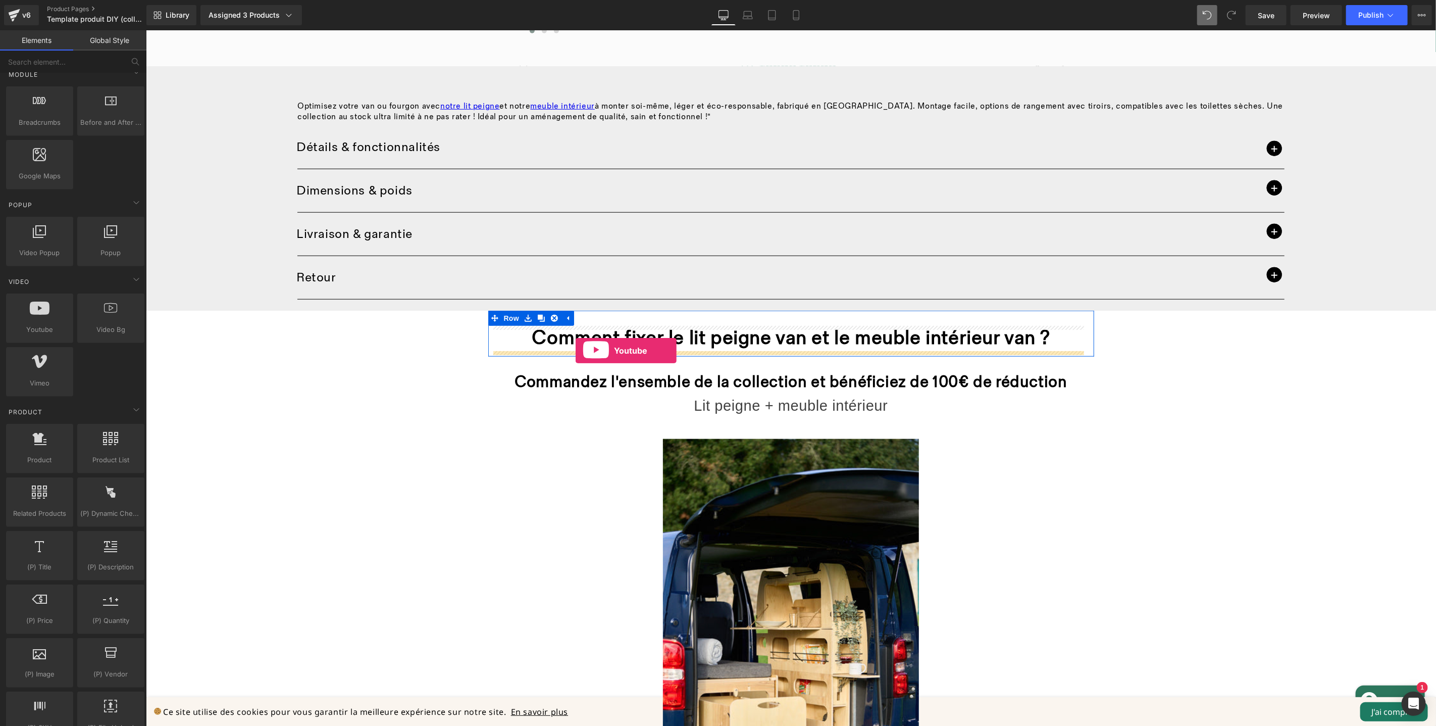
drag, startPoint x: 181, startPoint y: 359, endPoint x: 575, endPoint y: 350, distance: 394.1
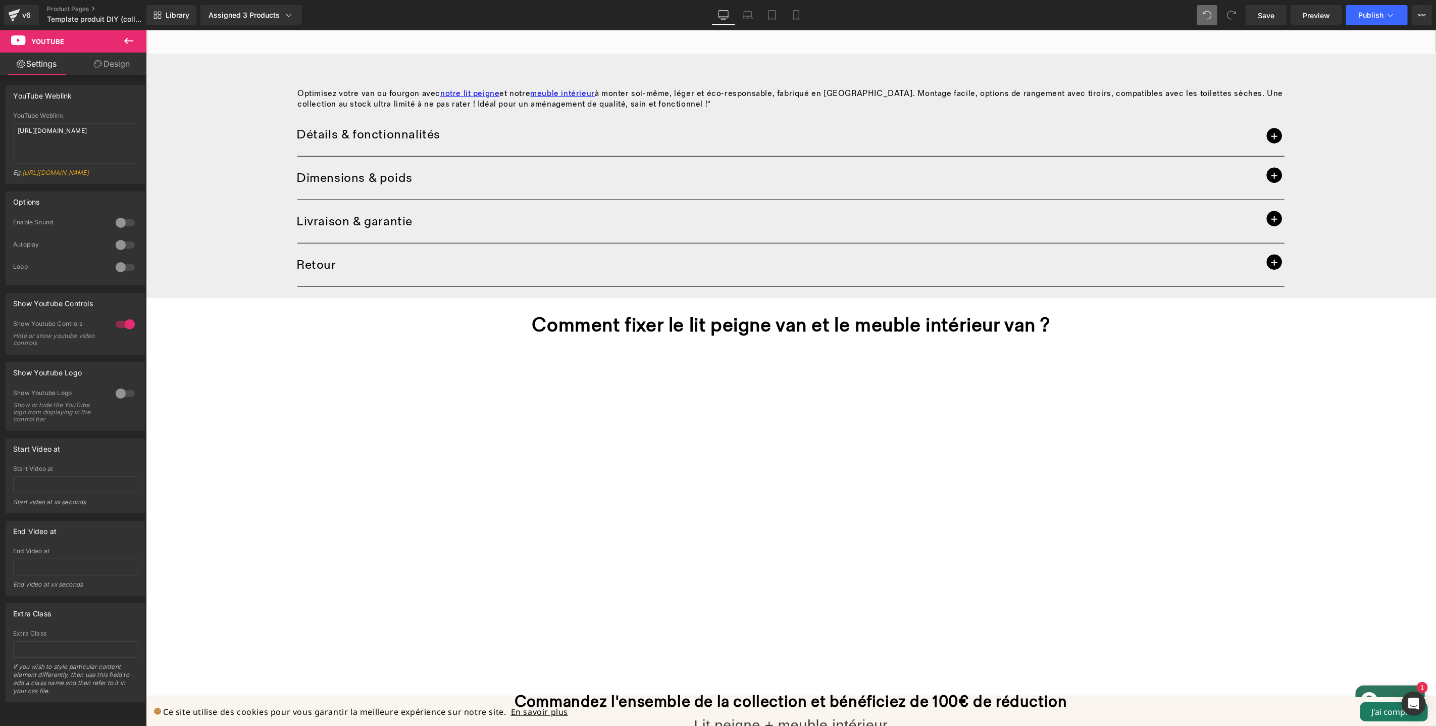
scroll to position [650, 0]
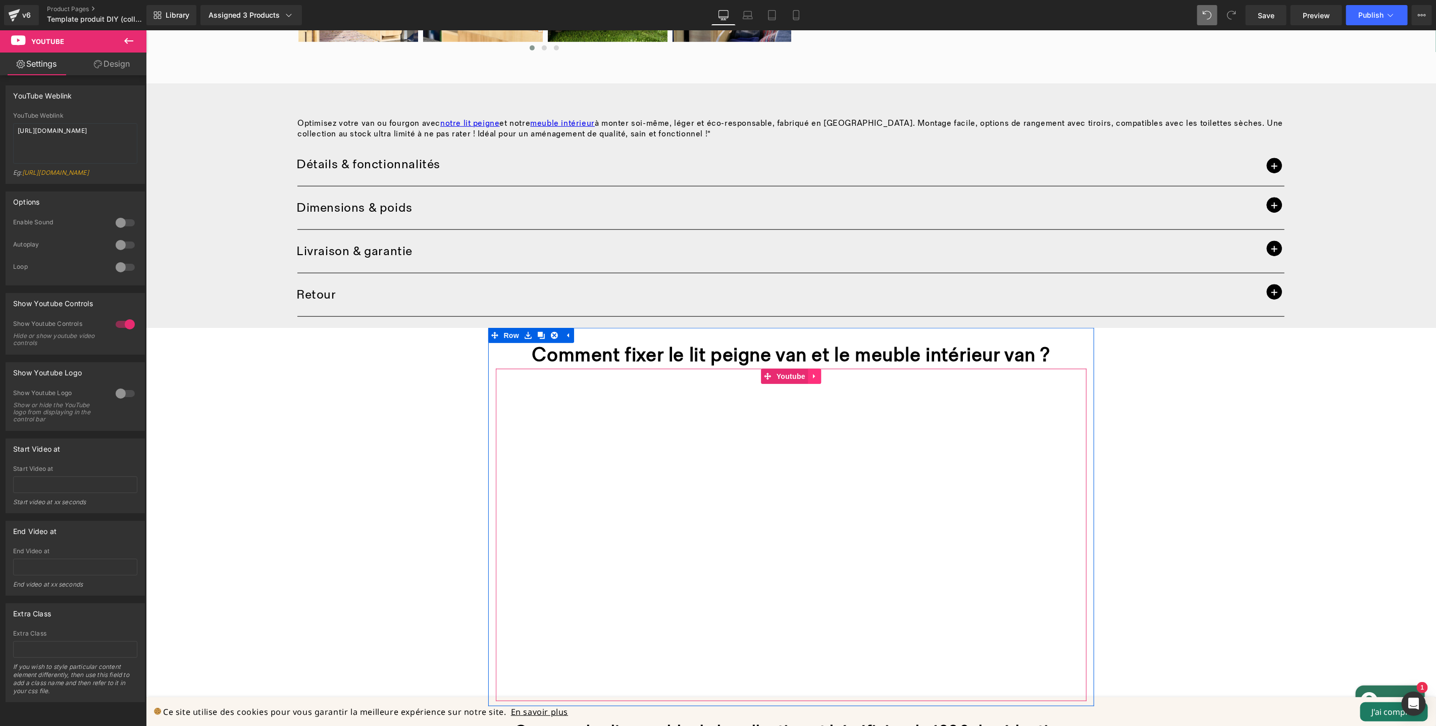
click at [813, 377] on icon at bounding box center [814, 376] width 7 height 8
click at [832, 382] on link at bounding box center [833, 375] width 13 height 15
click at [812, 376] on icon at bounding box center [814, 376] width 7 height 8
click at [817, 376] on icon at bounding box center [820, 376] width 7 height 8
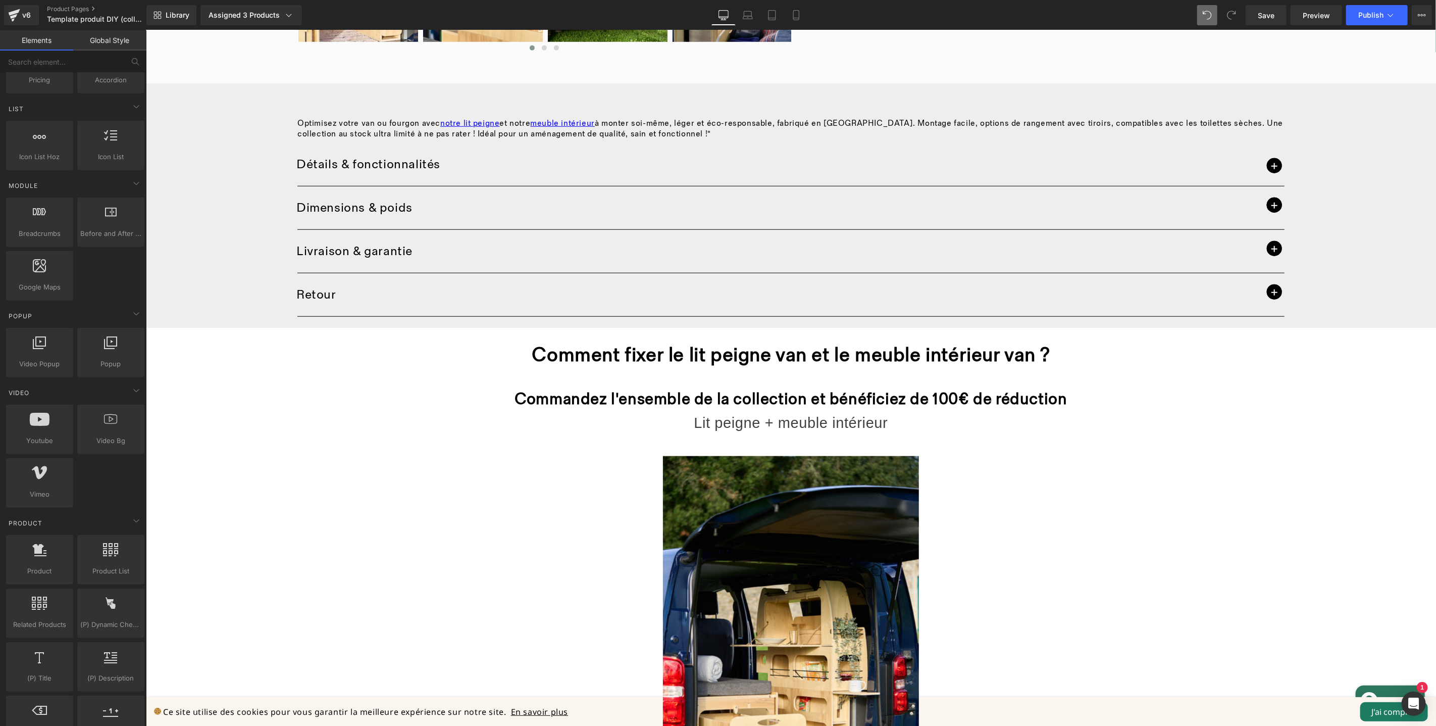
scroll to position [0, 0]
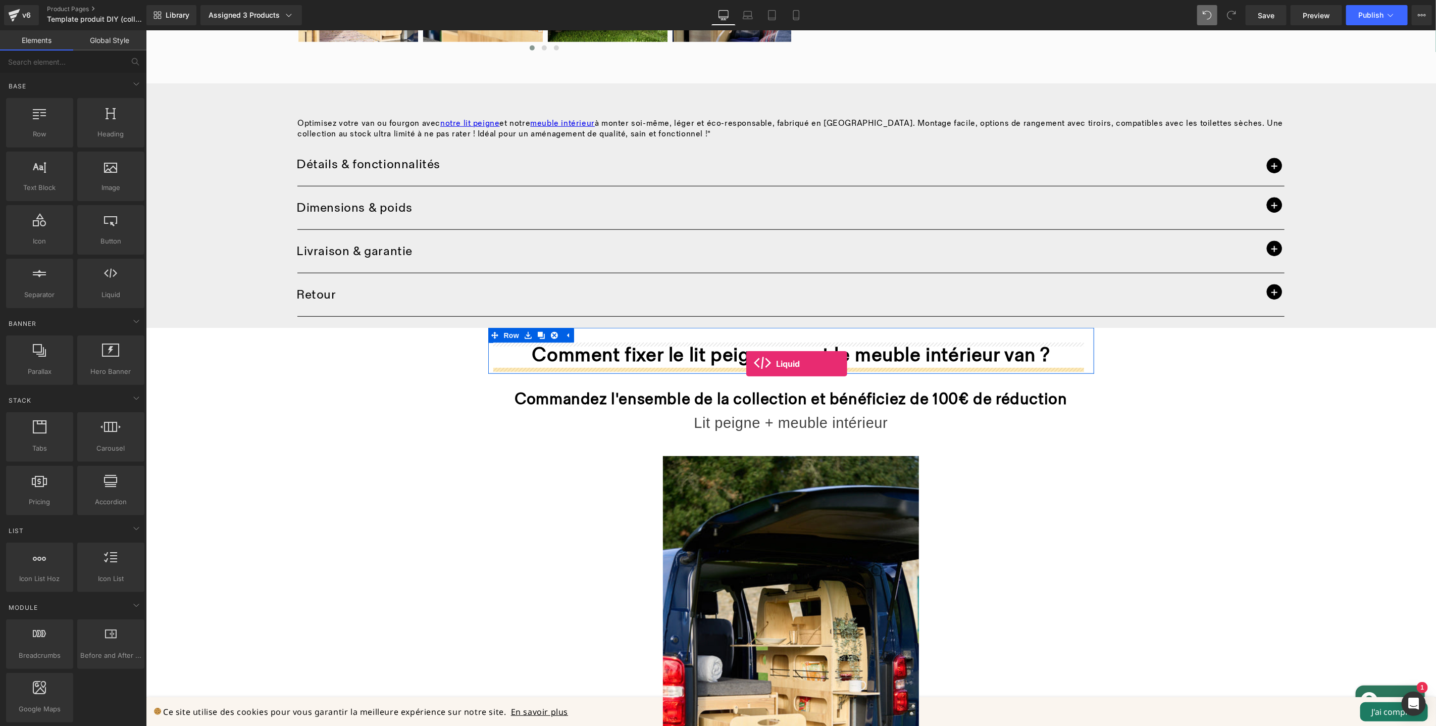
drag, startPoint x: 261, startPoint y: 317, endPoint x: 746, endPoint y: 363, distance: 487.5
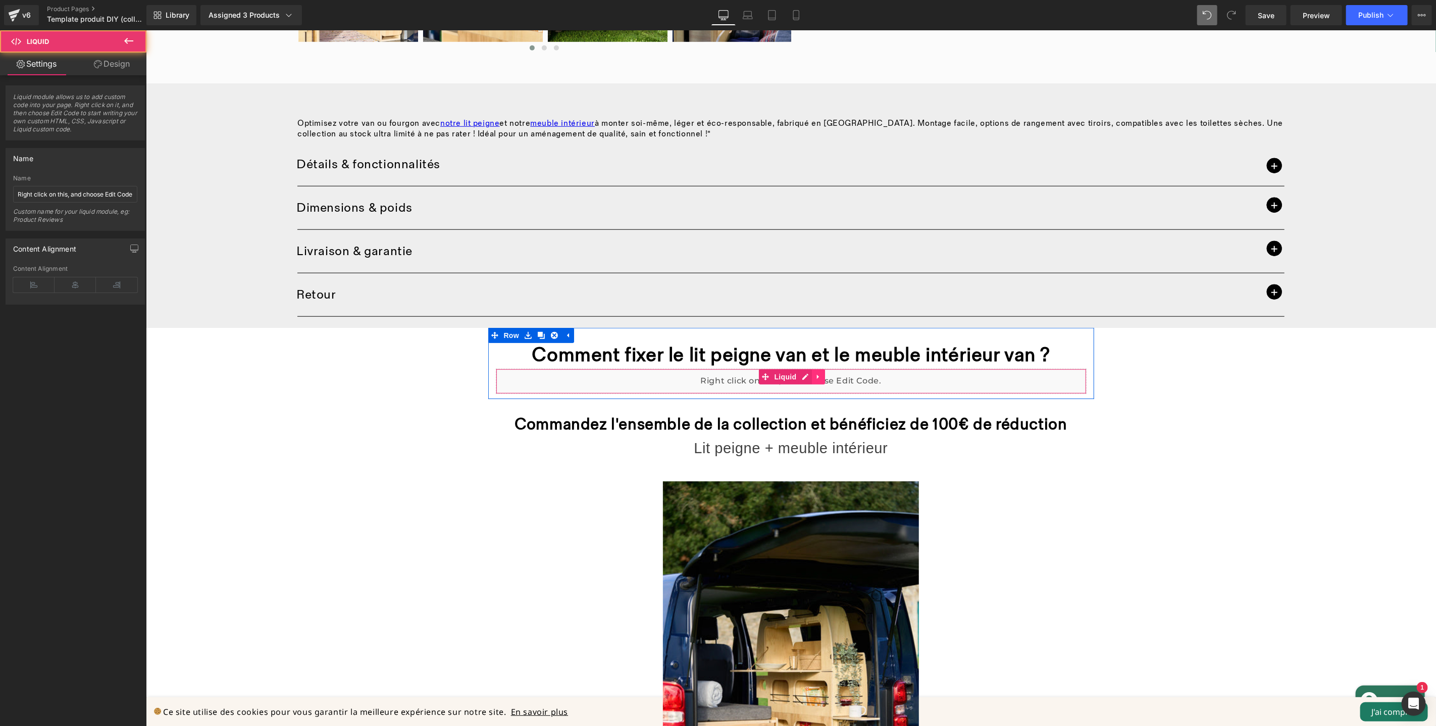
click at [812, 371] on link at bounding box center [818, 376] width 13 height 15
click at [780, 375] on div "Liquid" at bounding box center [790, 380] width 591 height 25
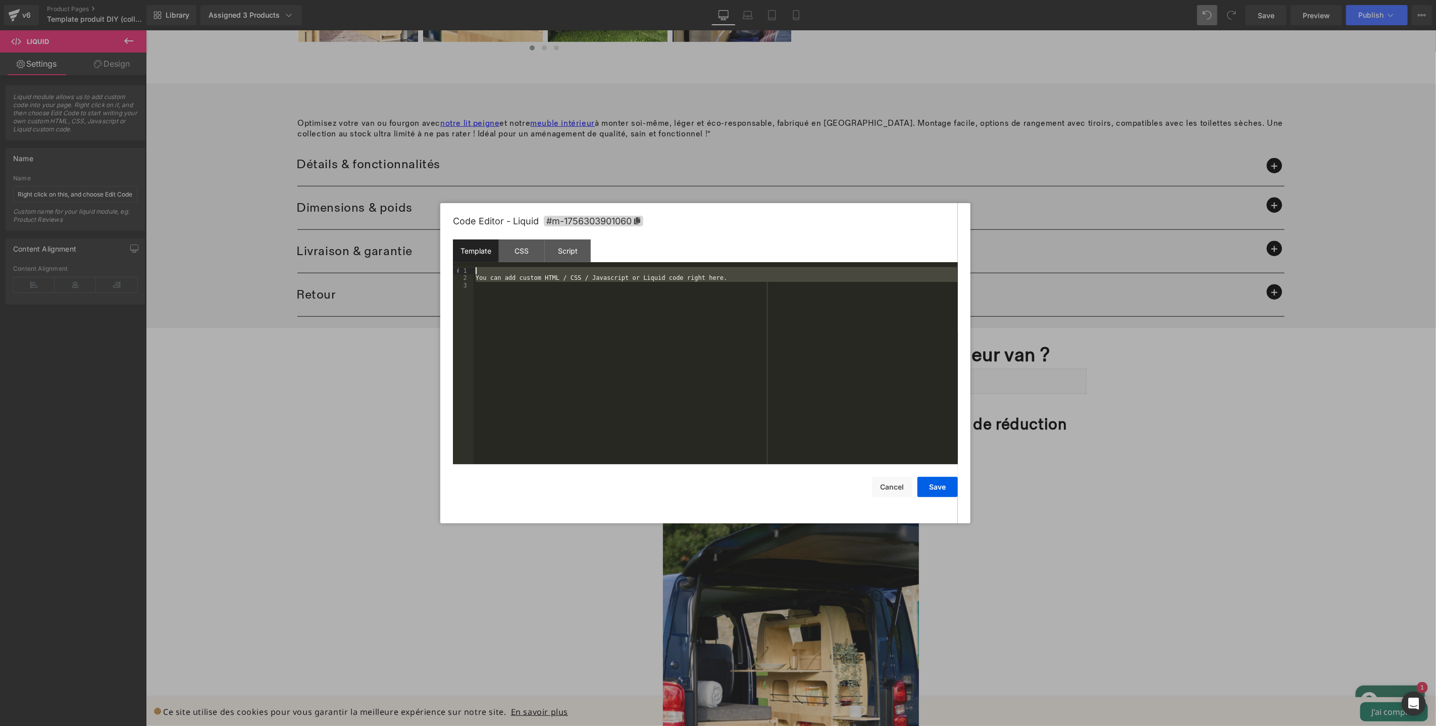
drag, startPoint x: 748, startPoint y: 283, endPoint x: 467, endPoint y: 271, distance: 281.6
click at [467, 271] on pre "1 2 3 You can add custom HTML / CSS / Javascript or Liquid code right here. XXX…" at bounding box center [705, 365] width 505 height 197
click at [936, 486] on button "Save" at bounding box center [938, 487] width 40 height 20
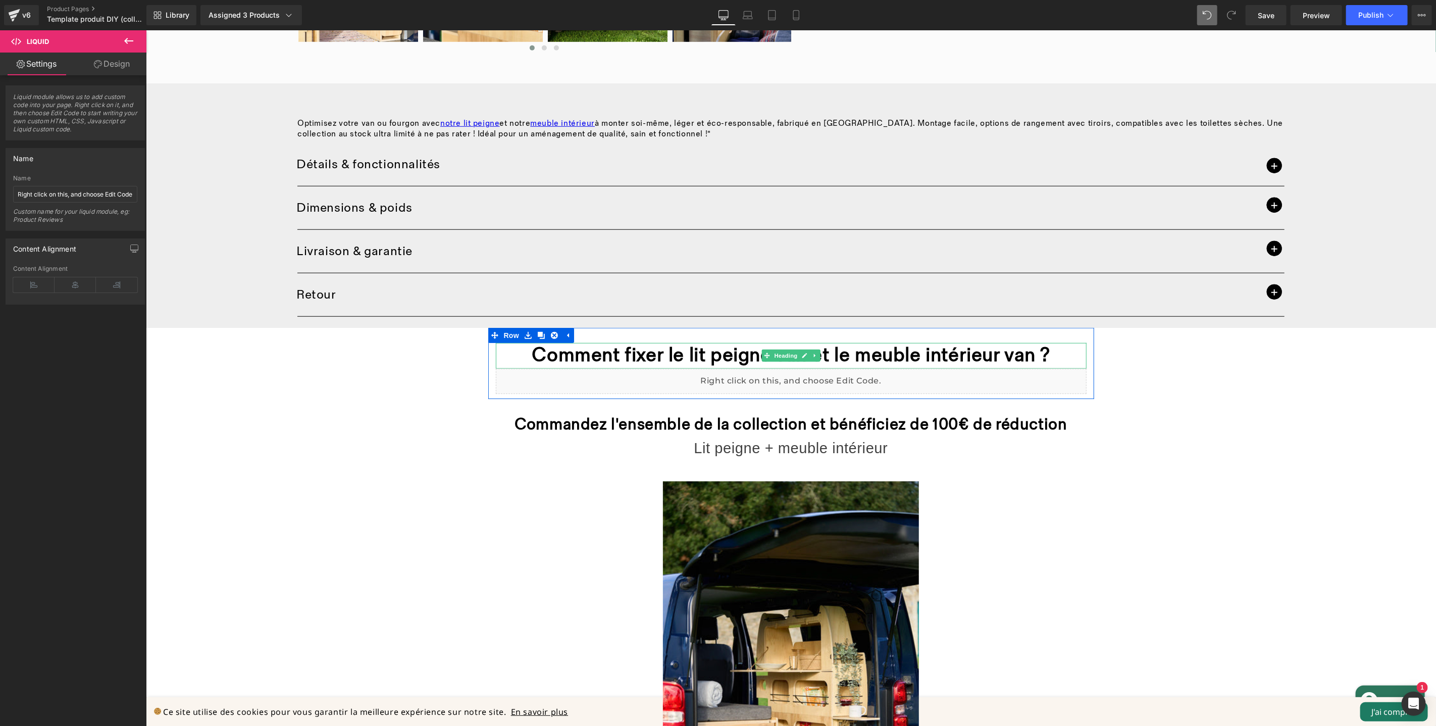
click at [620, 348] on strong "Comment fixer le lit peigne van et le meuble intérieur van ?" at bounding box center [791, 355] width 518 height 24
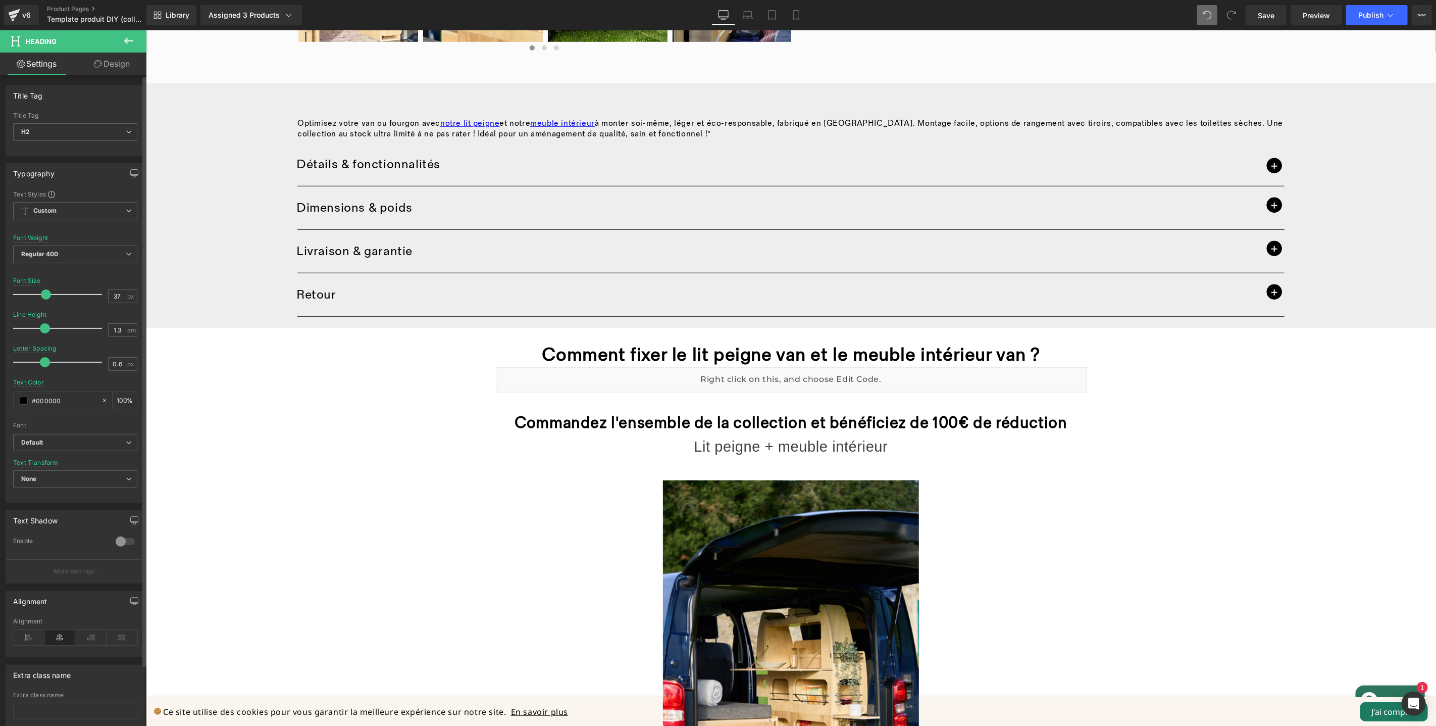
type input "36"
click at [42, 295] on span at bounding box center [45, 294] width 10 height 10
click at [1272, 14] on span "Save" at bounding box center [1266, 15] width 17 height 11
click at [1320, 20] on span "Preview" at bounding box center [1316, 15] width 27 height 11
click at [1360, 15] on span "Publish" at bounding box center [1371, 15] width 25 height 8
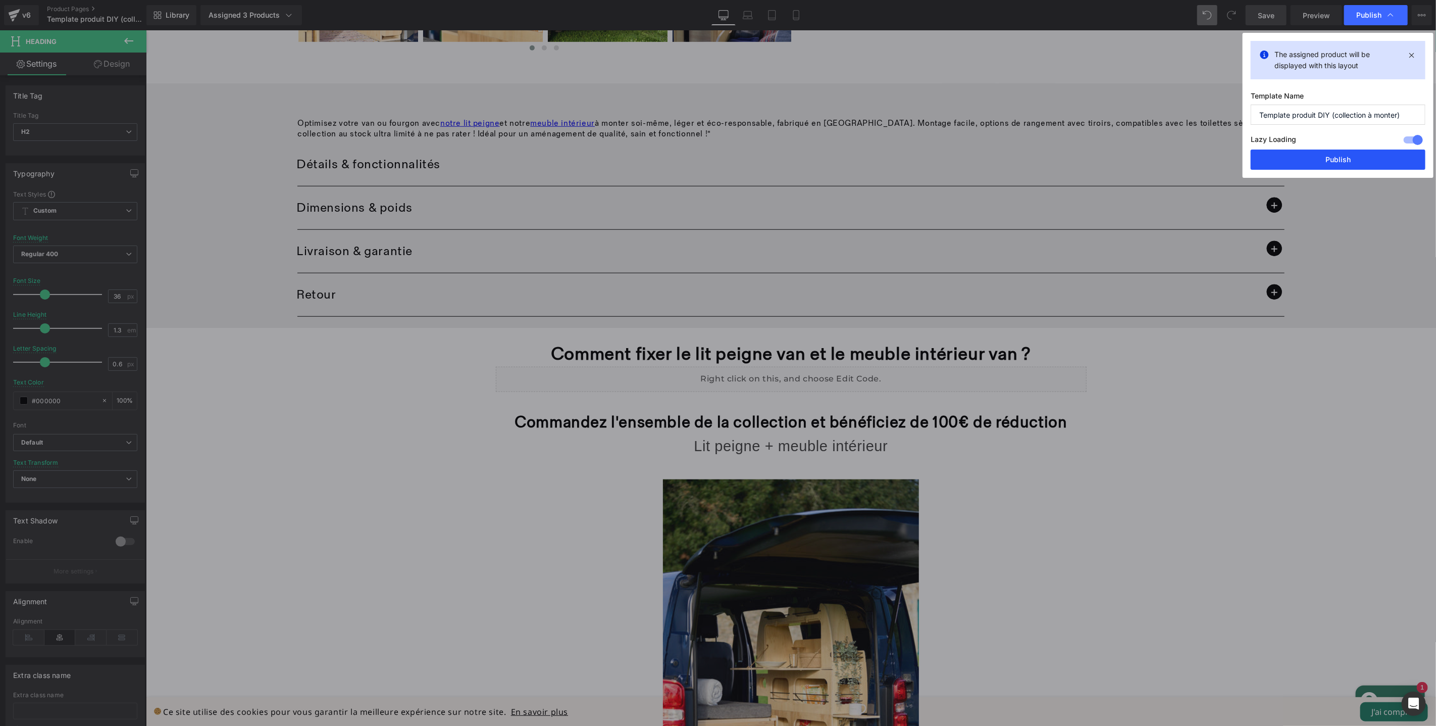
click at [1344, 162] on button "Publish" at bounding box center [1338, 159] width 175 height 20
